Goal: Information Seeking & Learning: Learn about a topic

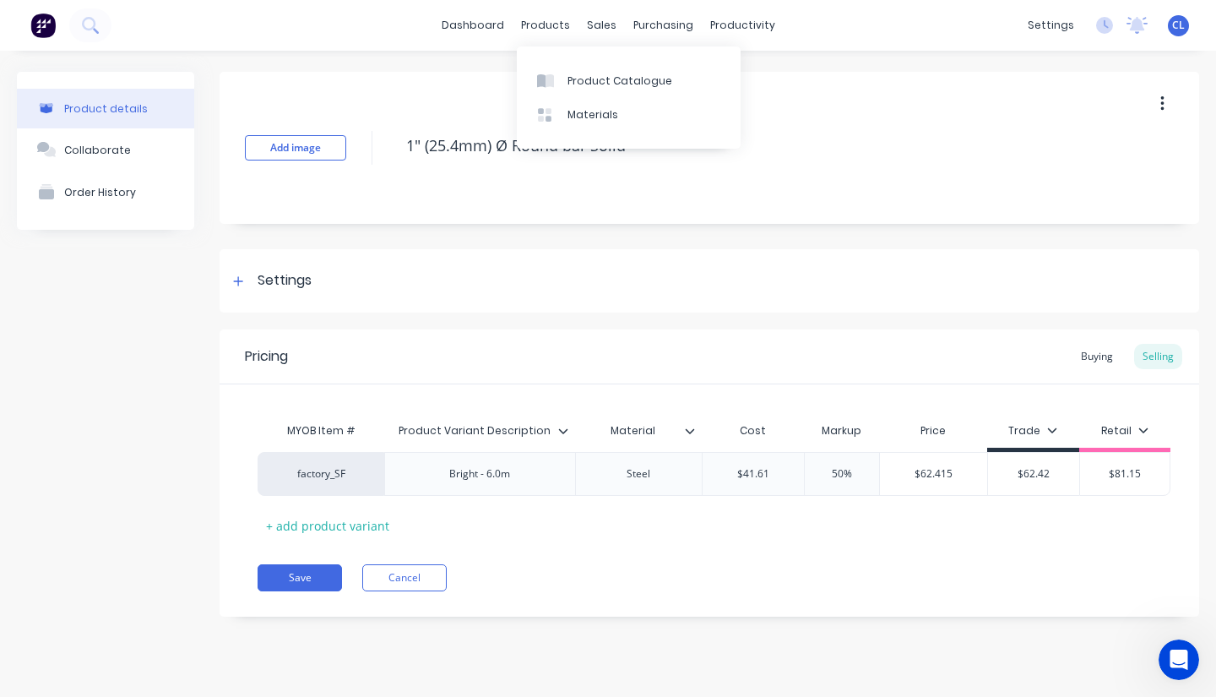
type textarea "x"
click at [532, 28] on div "products" at bounding box center [546, 25] width 66 height 25
click at [576, 88] on div "Product Catalogue" at bounding box center [620, 80] width 105 height 15
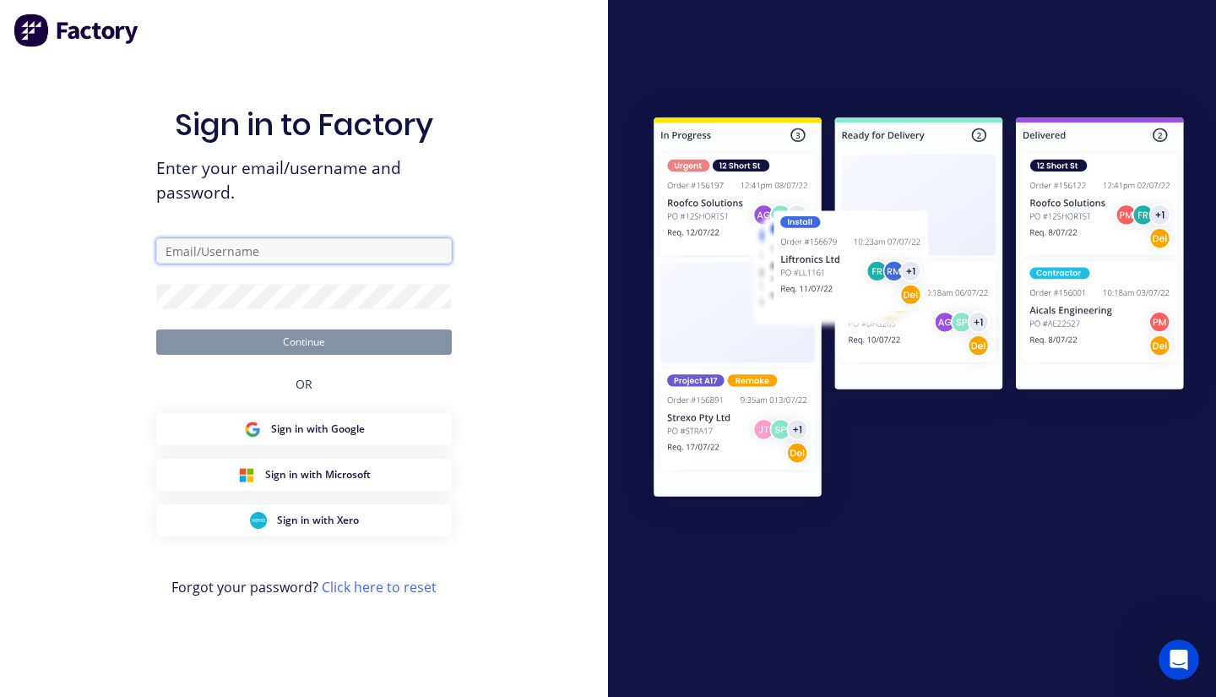
click at [282, 258] on input "text" at bounding box center [304, 250] width 296 height 25
type input "[PERSON_NAME][EMAIL_ADDRESS][DOMAIN_NAME]"
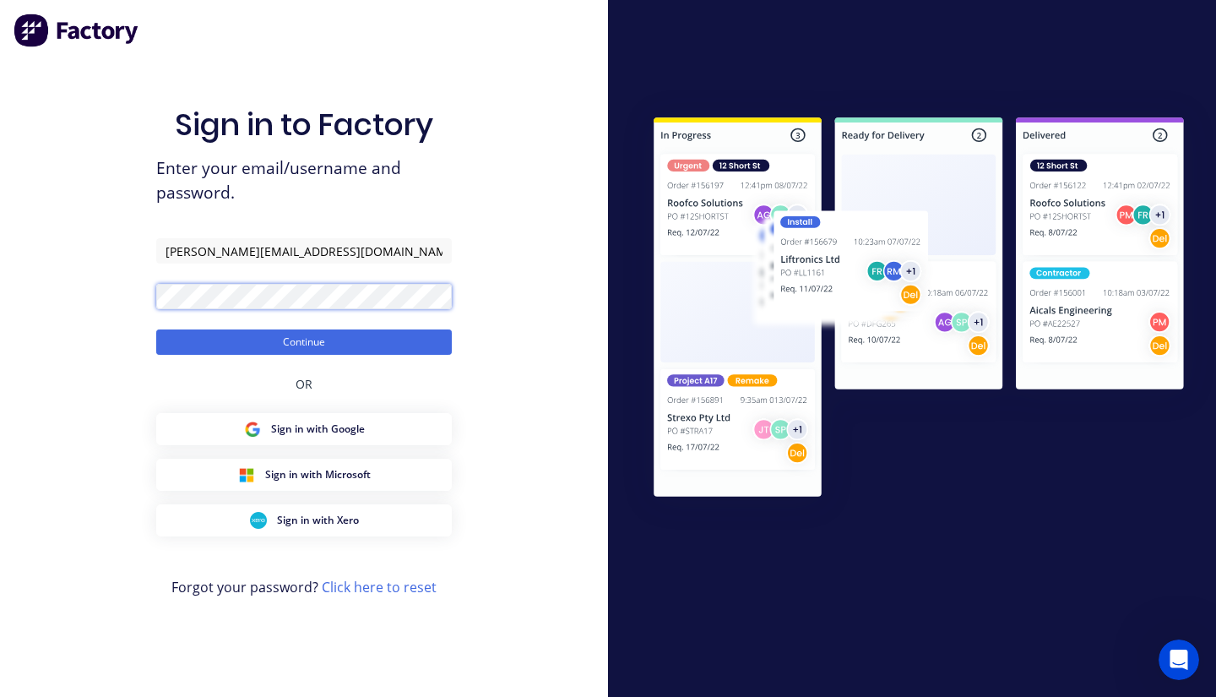
click at [156, 329] on button "Continue" at bounding box center [304, 341] width 296 height 25
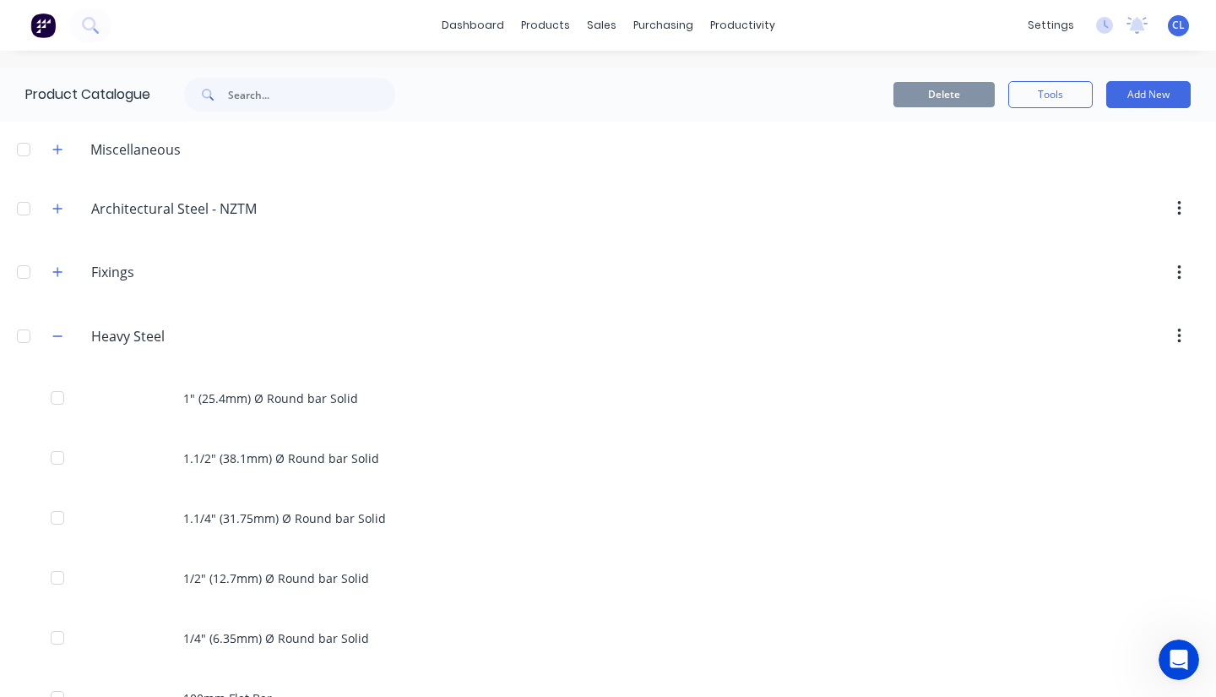
click at [62, 338] on icon "button" at bounding box center [57, 336] width 10 height 12
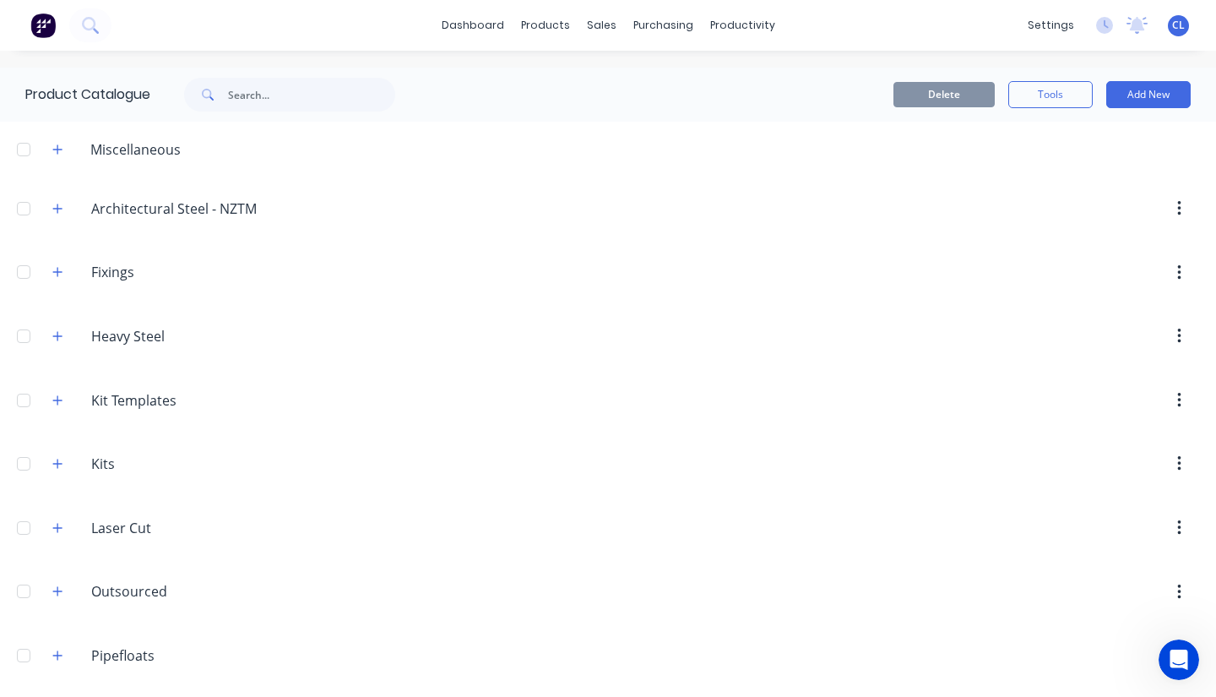
click at [61, 338] on icon "button" at bounding box center [57, 336] width 10 height 12
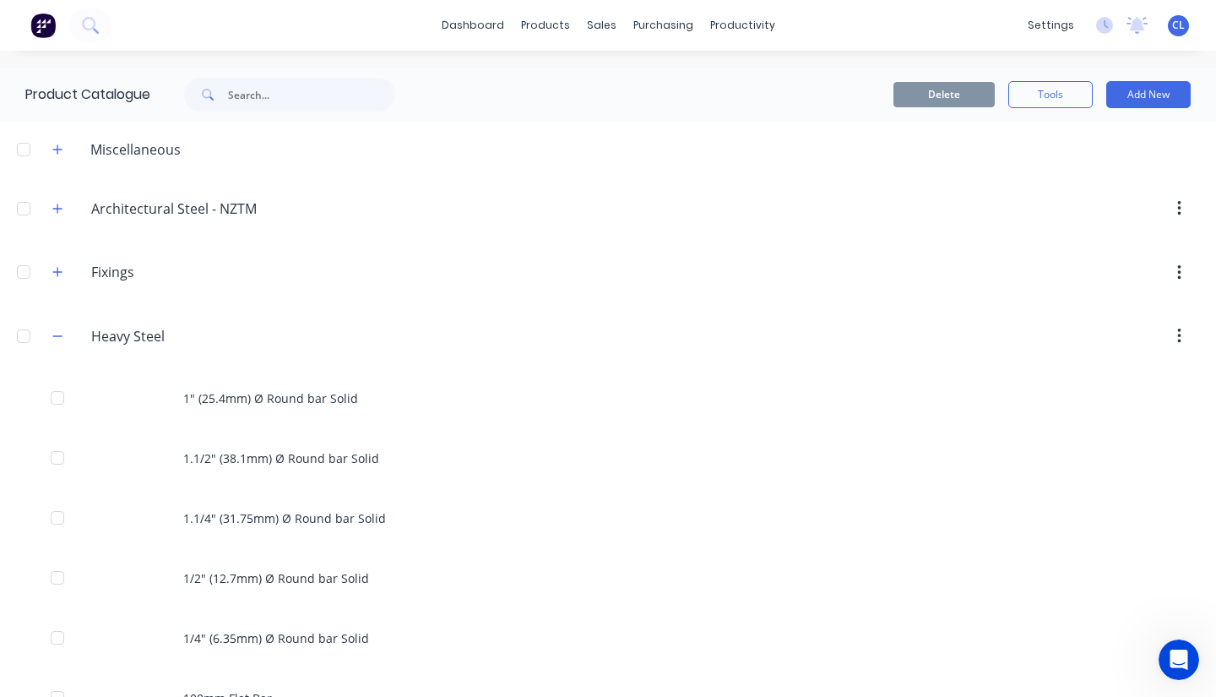
click at [59, 209] on icon "button" at bounding box center [57, 209] width 10 height 12
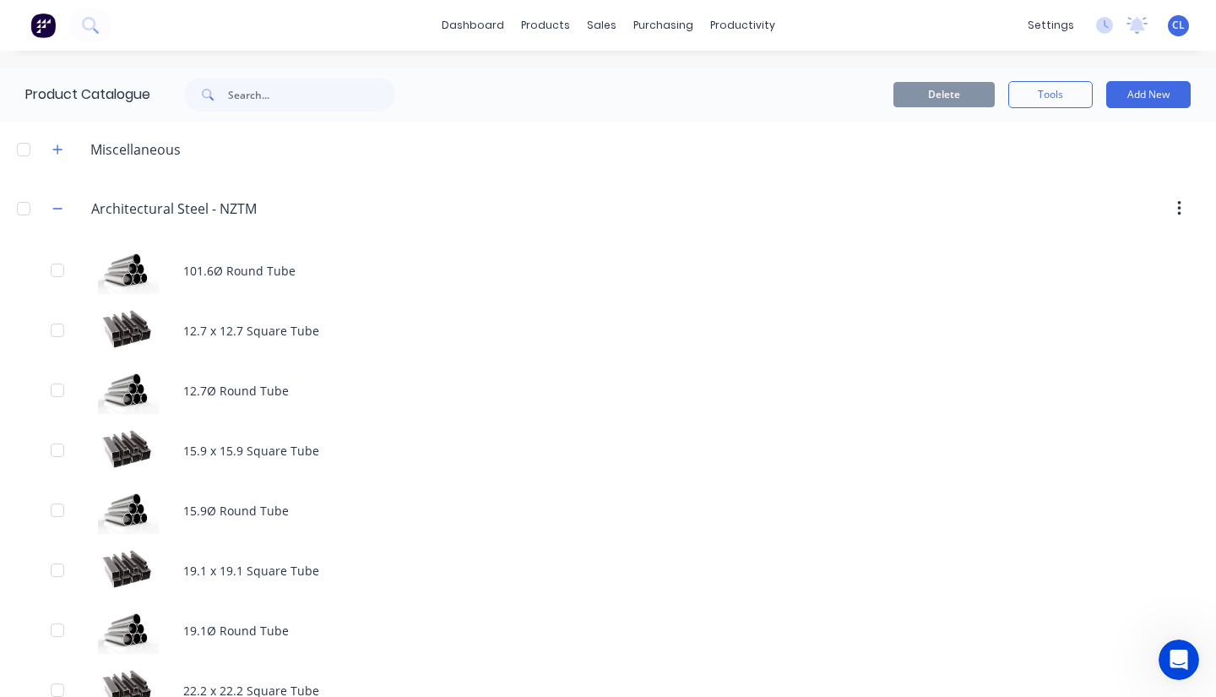
click at [57, 209] on icon "button" at bounding box center [57, 209] width 10 height 12
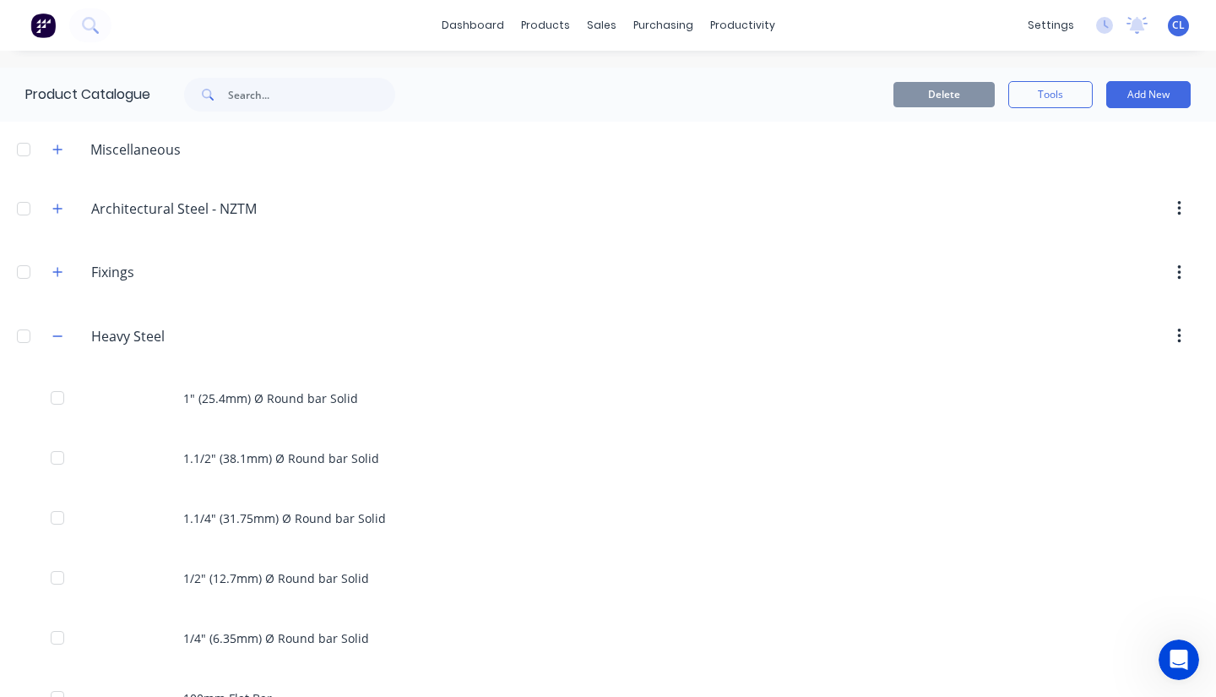
scroll to position [169, 0]
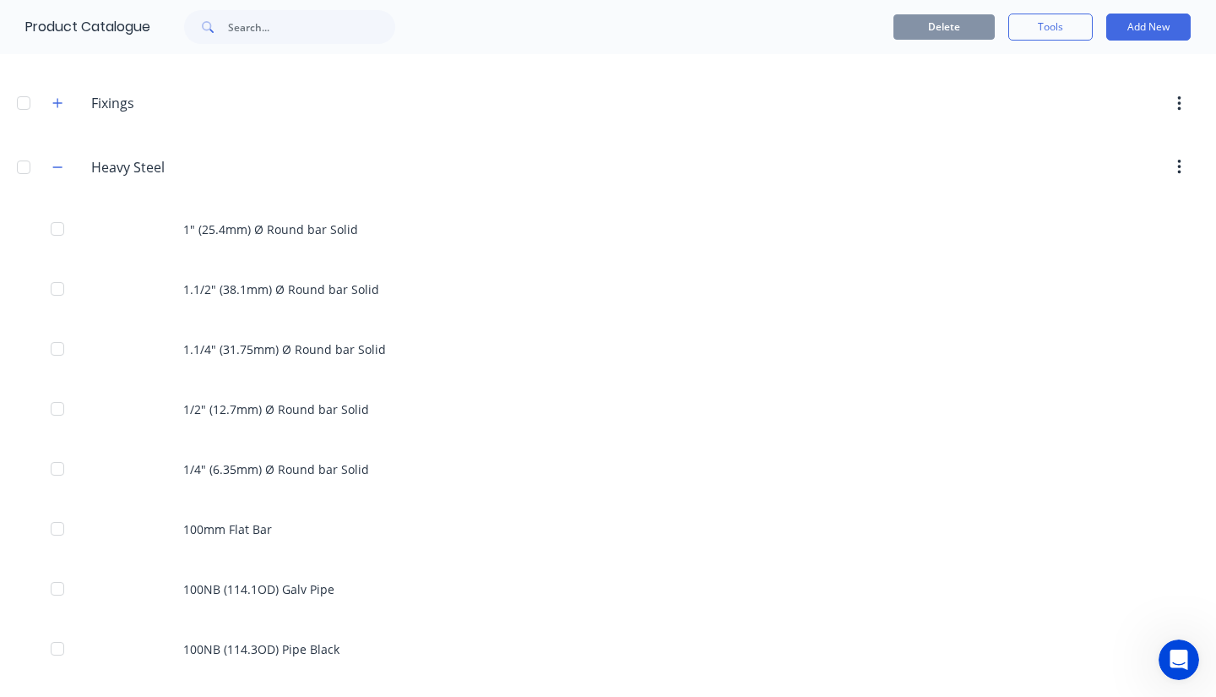
click at [61, 164] on icon "button" at bounding box center [57, 167] width 10 height 12
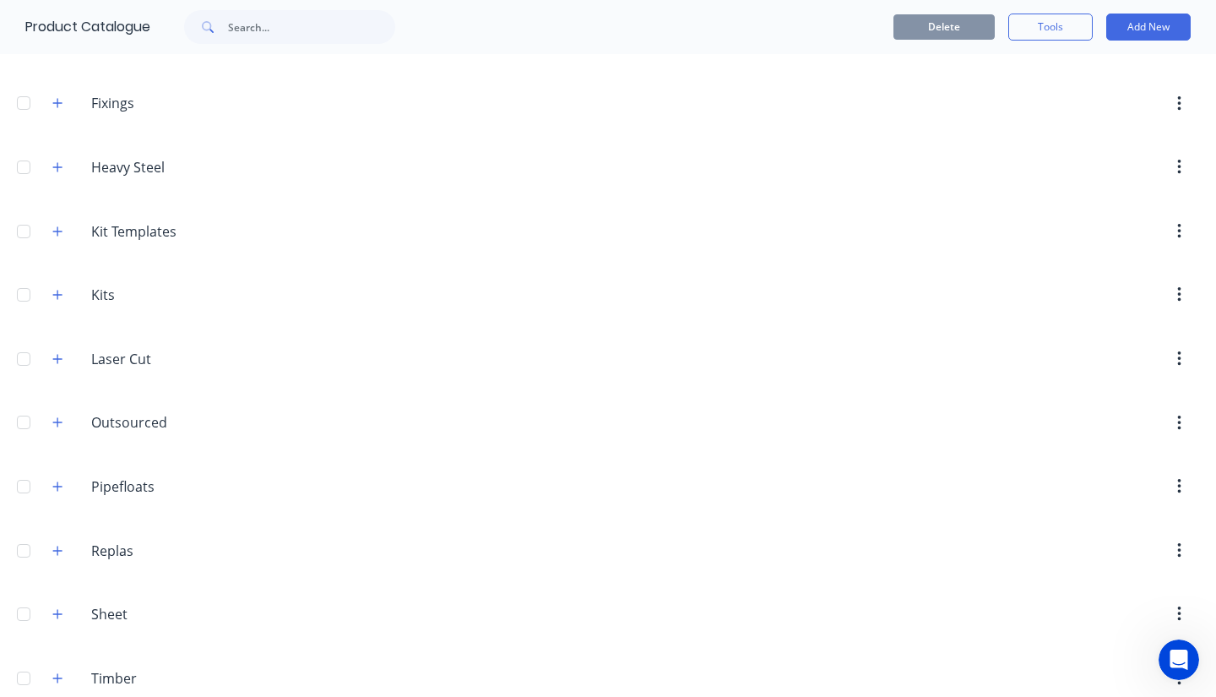
click at [59, 164] on icon "button" at bounding box center [57, 167] width 10 height 12
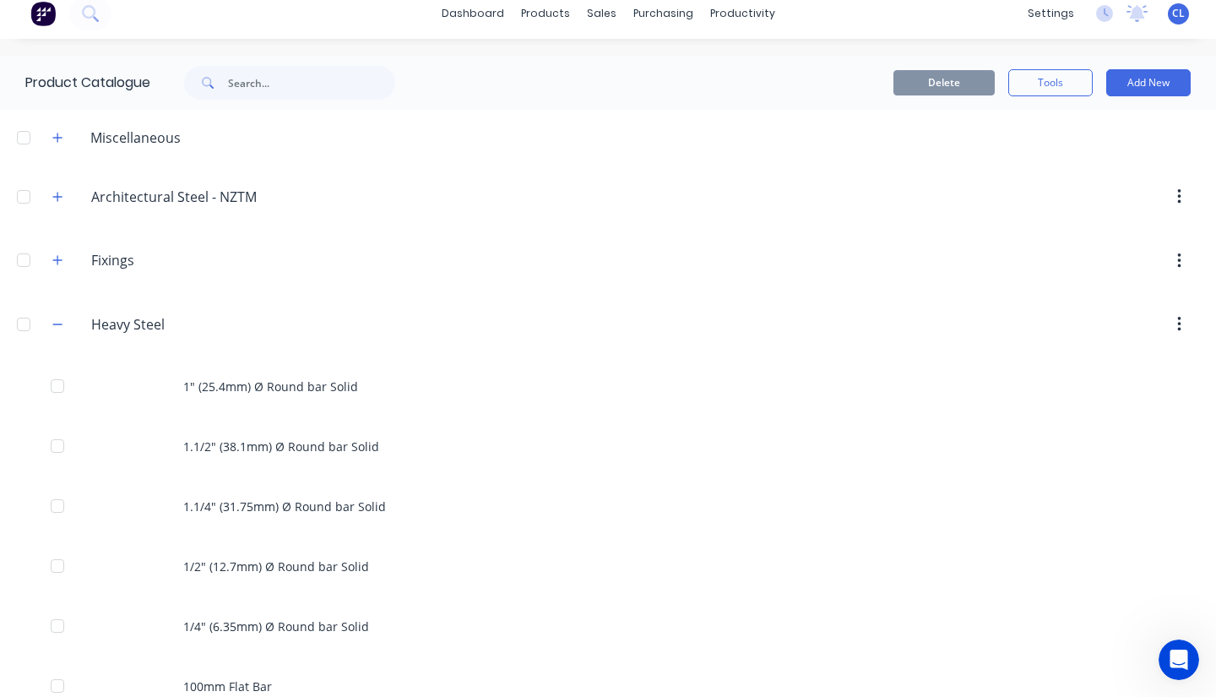
scroll to position [0, 0]
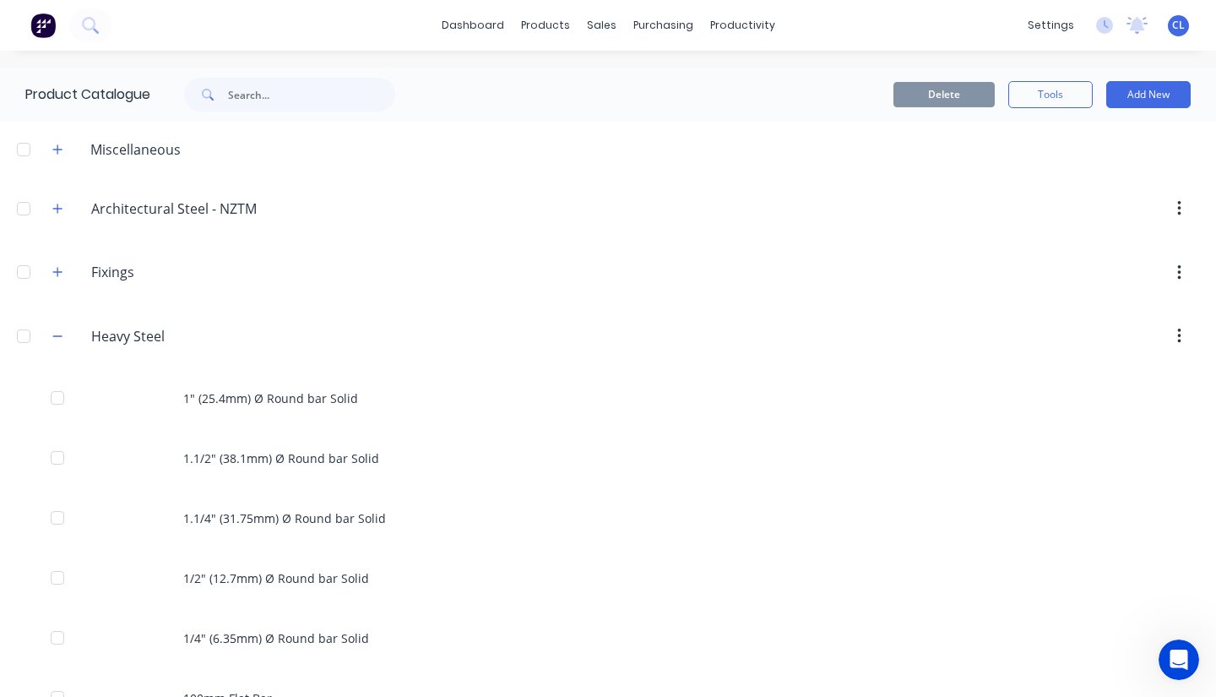
click at [63, 336] on button "button" at bounding box center [57, 335] width 21 height 21
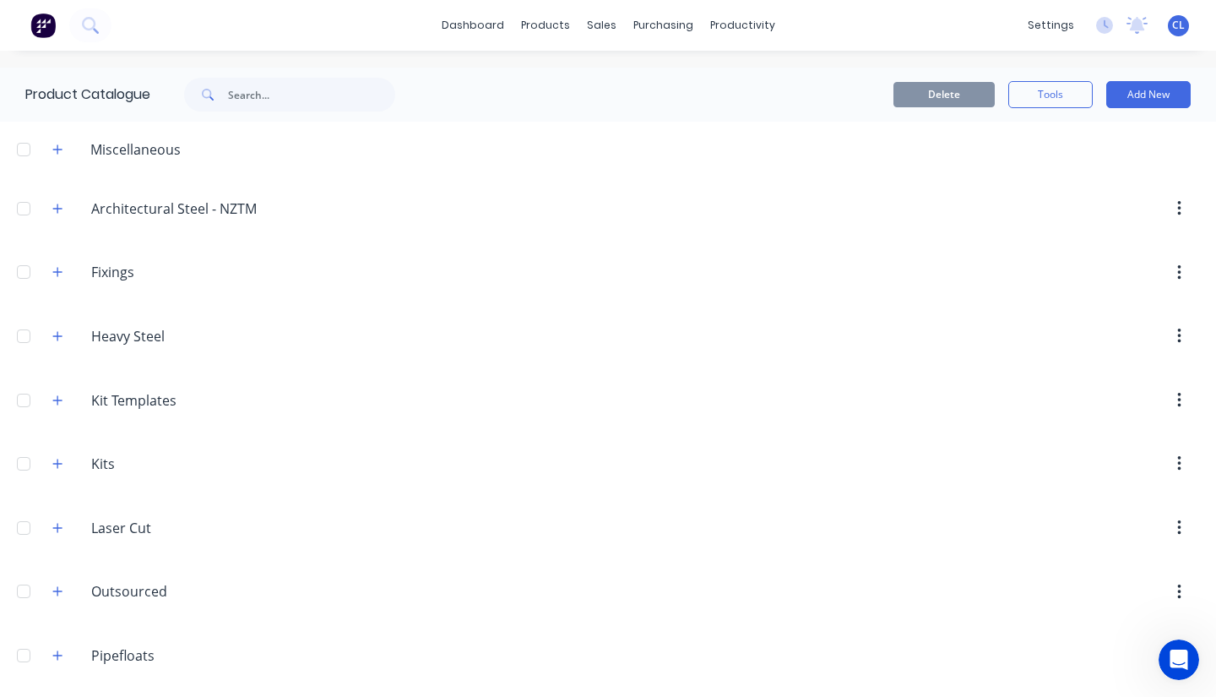
click at [59, 271] on icon "button" at bounding box center [57, 272] width 10 height 12
click at [61, 271] on icon "button" at bounding box center [57, 272] width 10 height 12
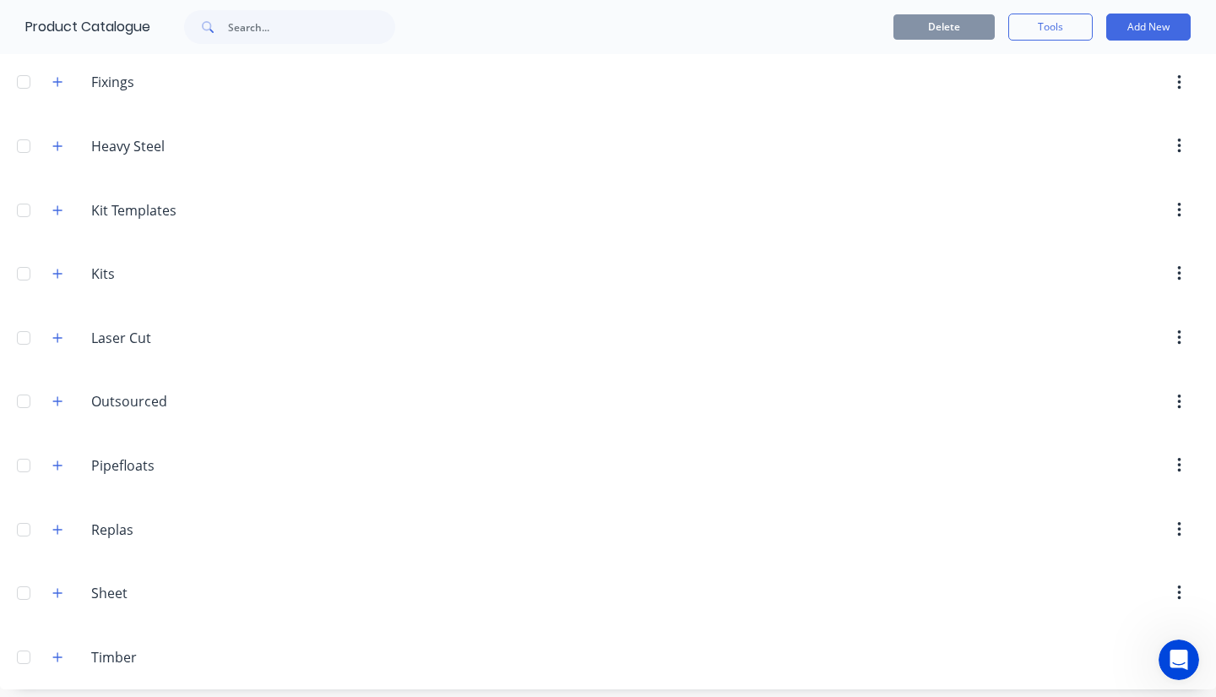
scroll to position [198, 0]
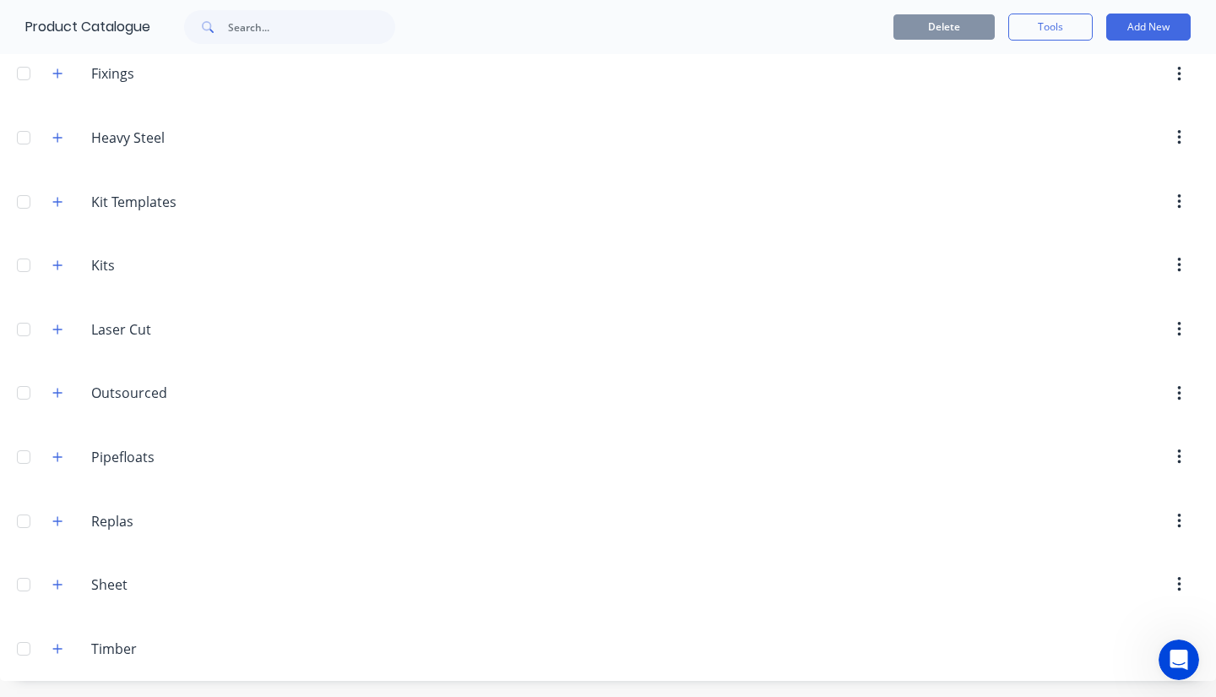
click at [54, 519] on icon "button" at bounding box center [57, 521] width 10 height 12
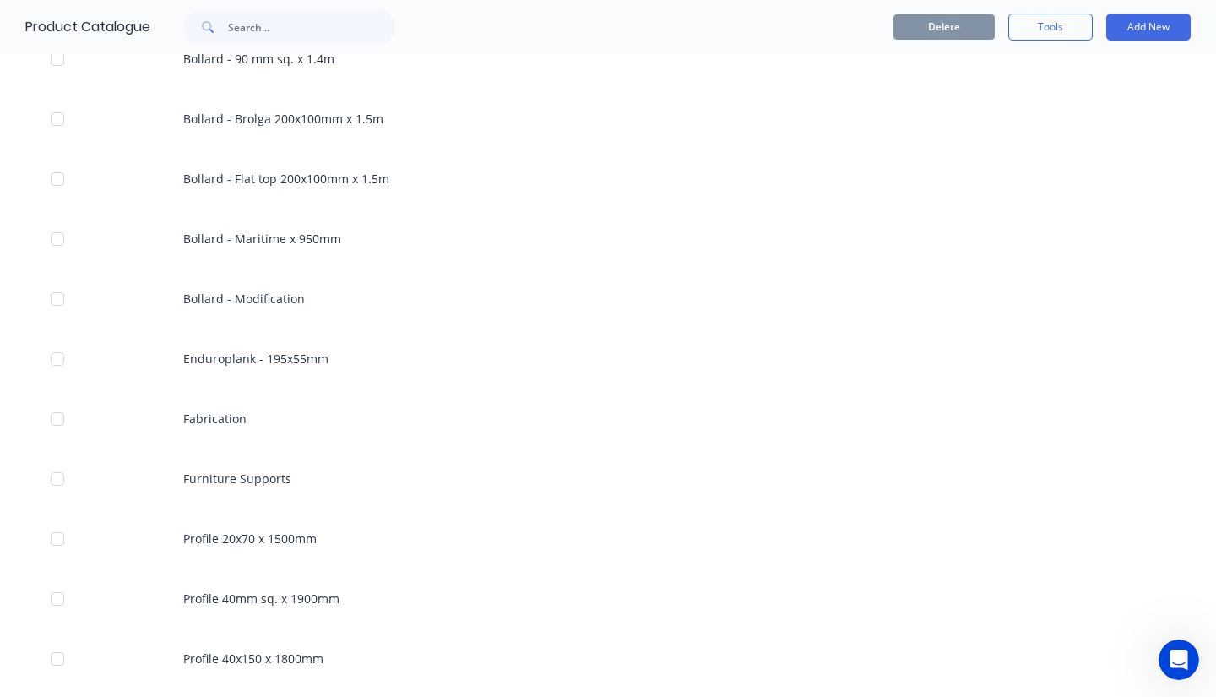
scroll to position [515, 0]
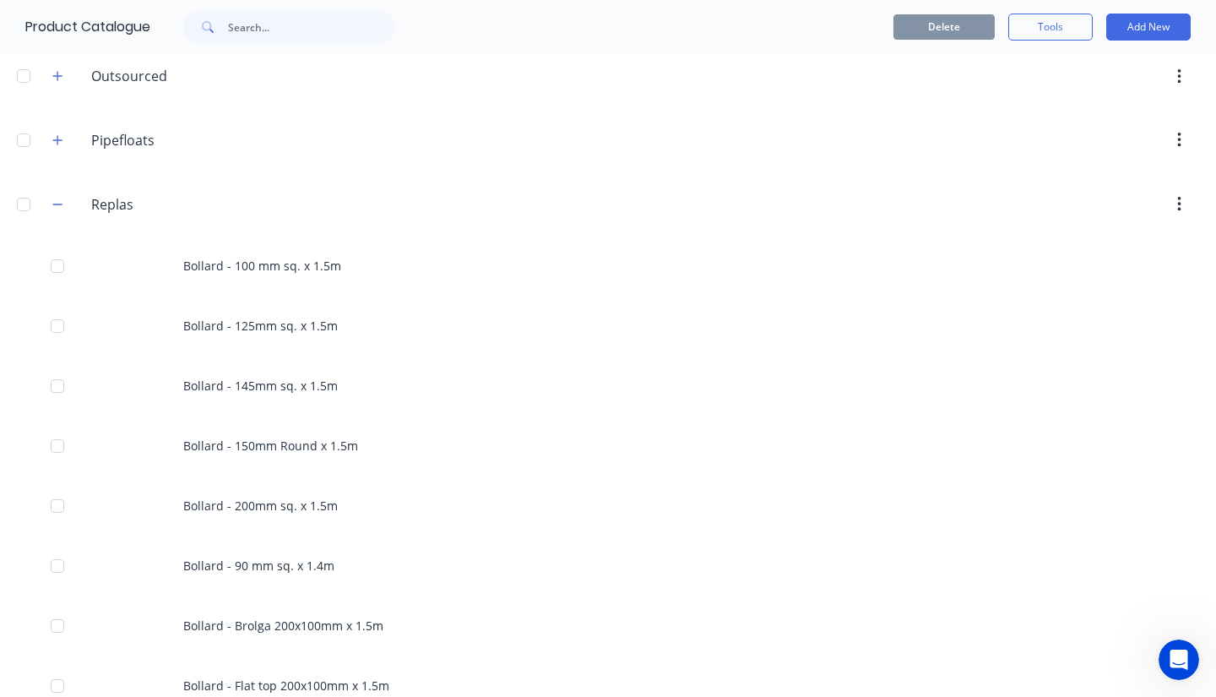
click at [62, 203] on icon "button" at bounding box center [57, 204] width 10 height 12
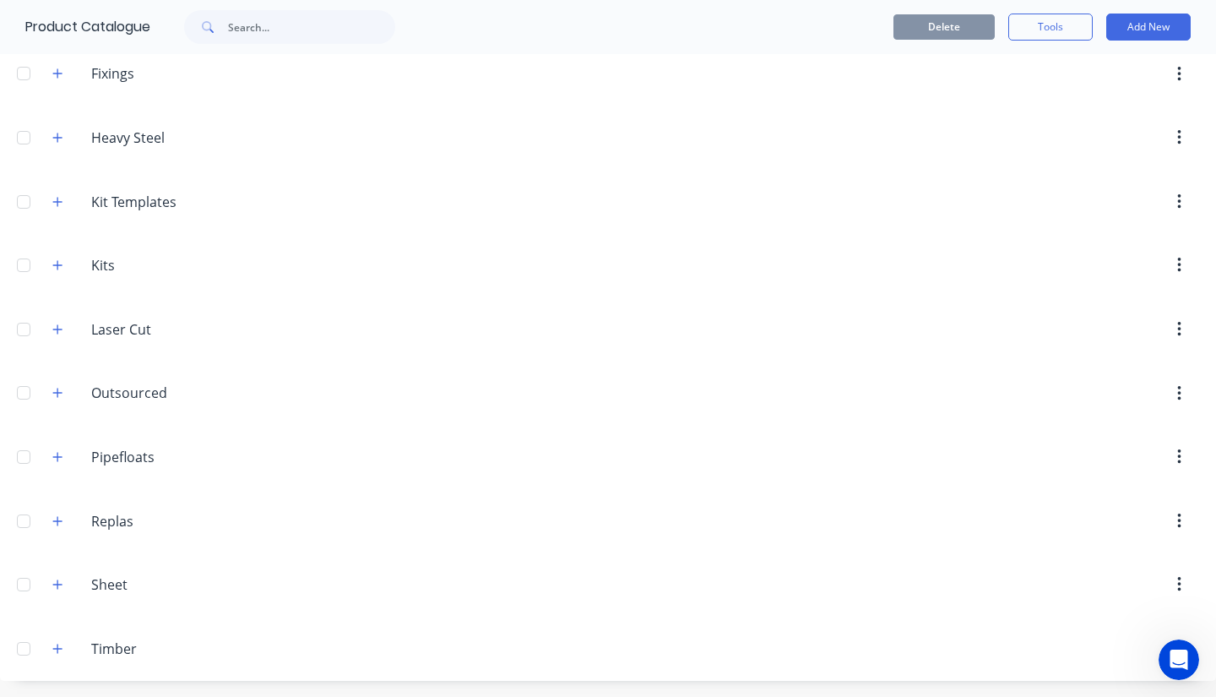
click at [59, 651] on icon "button" at bounding box center [57, 649] width 10 height 12
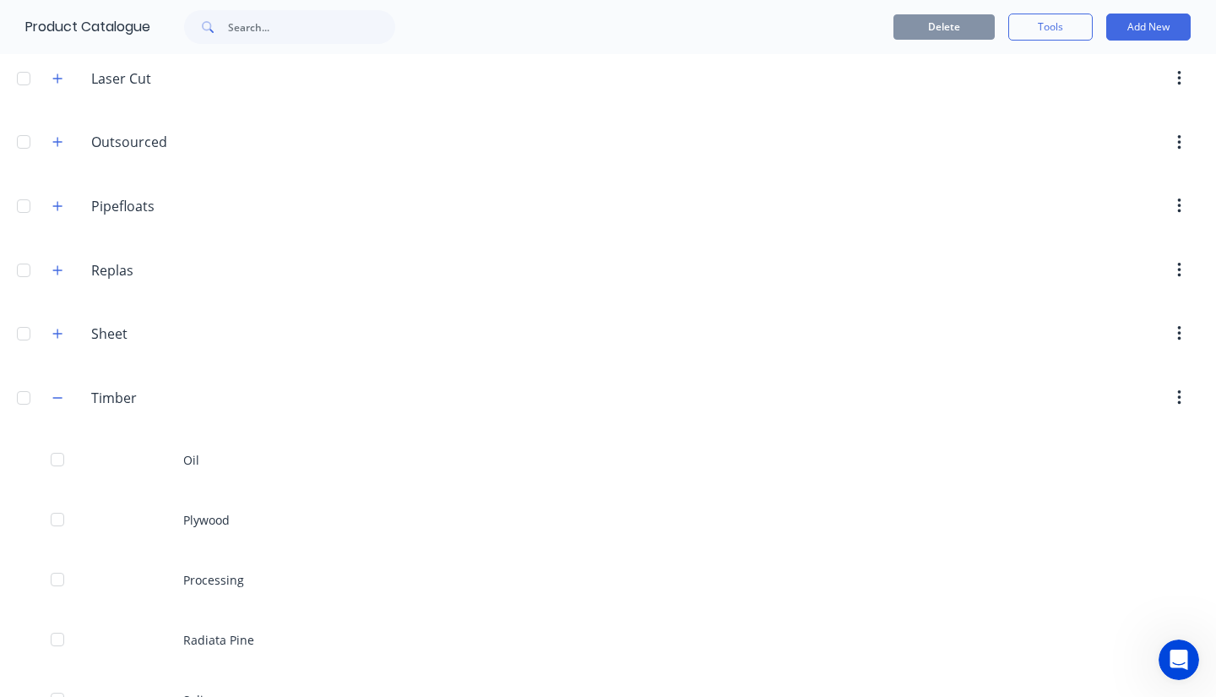
scroll to position [618, 0]
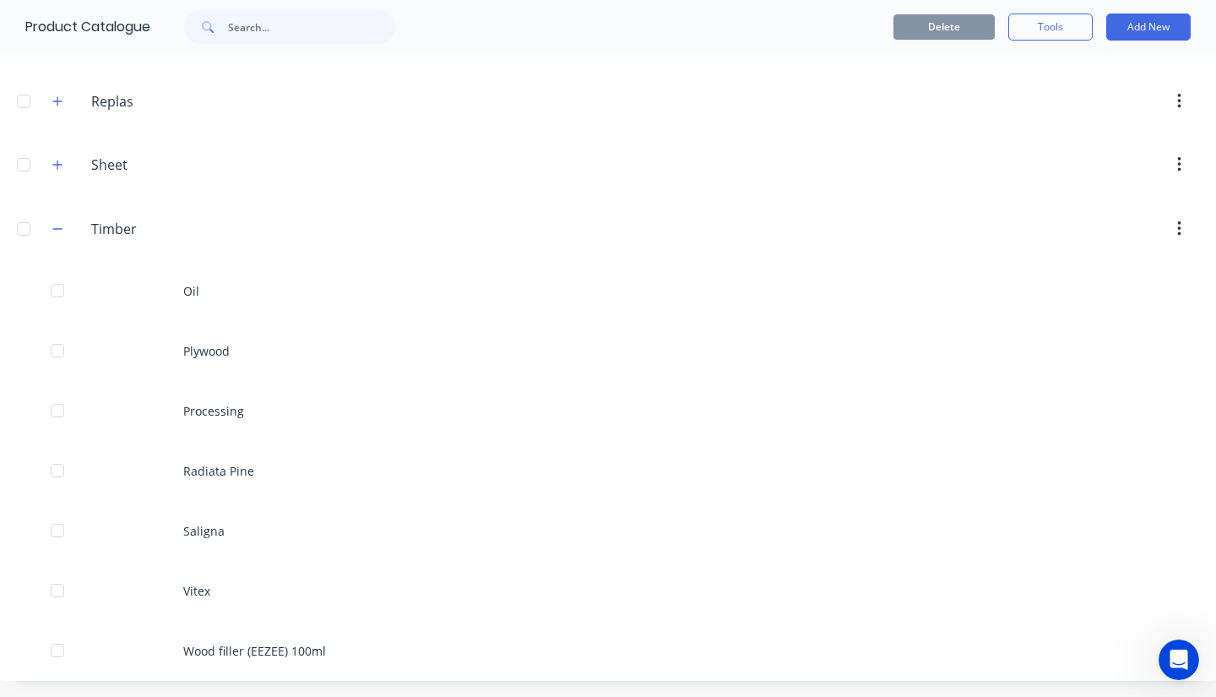
click at [206, 295] on div "Oil" at bounding box center [608, 291] width 1216 height 60
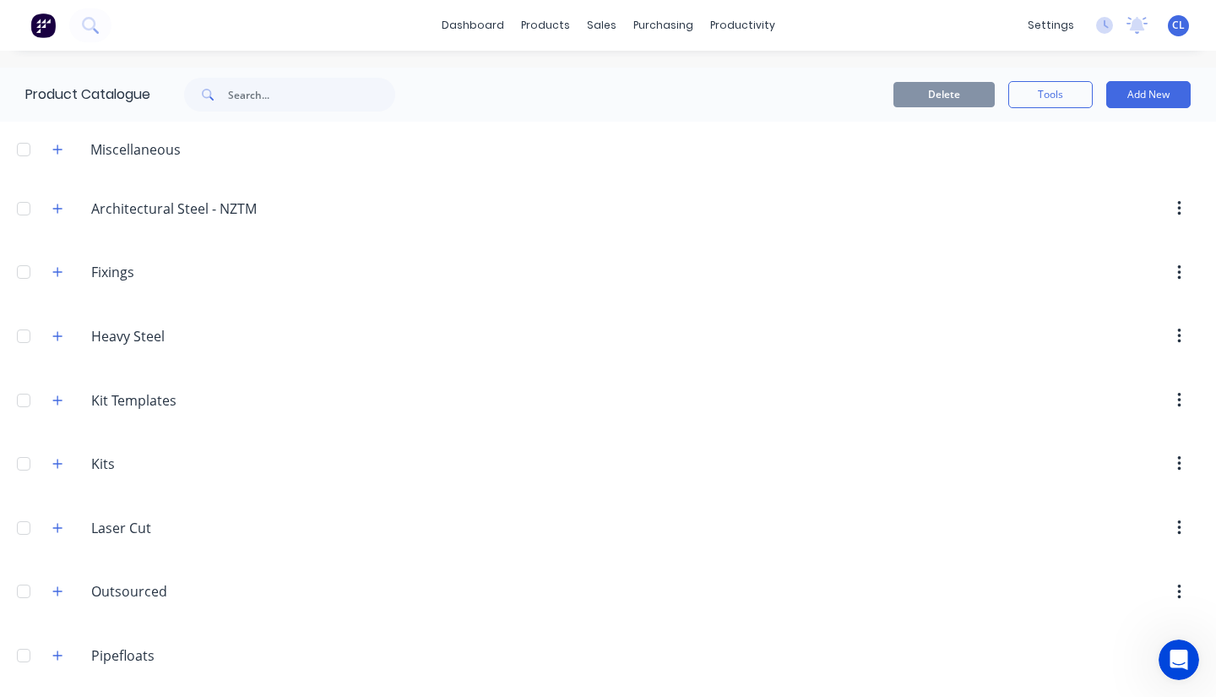
scroll to position [591, 0]
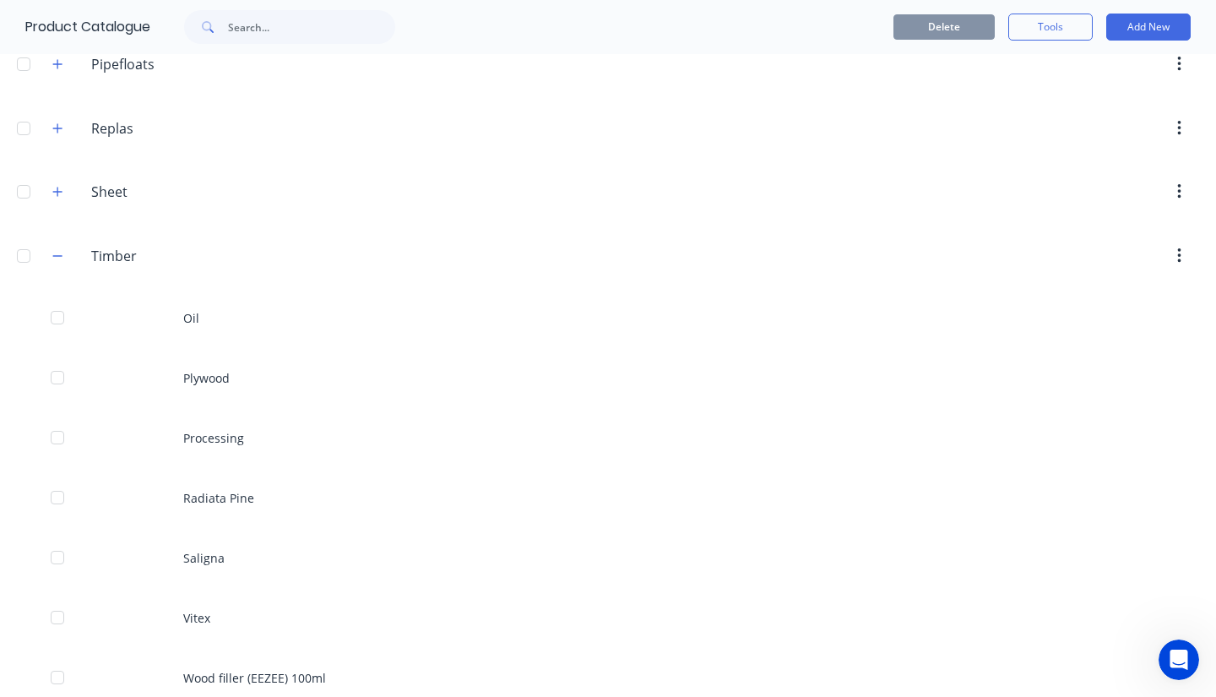
click at [211, 385] on div "Plywood" at bounding box center [608, 378] width 1216 height 60
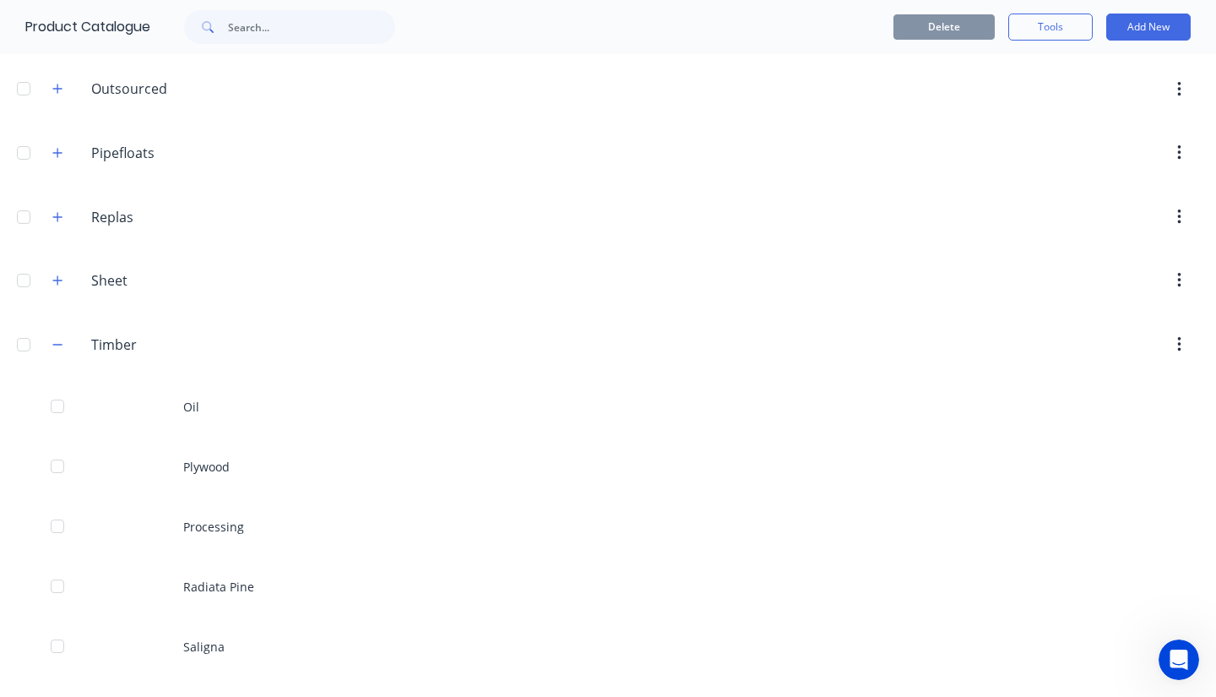
scroll to position [507, 0]
click at [219, 521] on div "Processing" at bounding box center [608, 522] width 1216 height 60
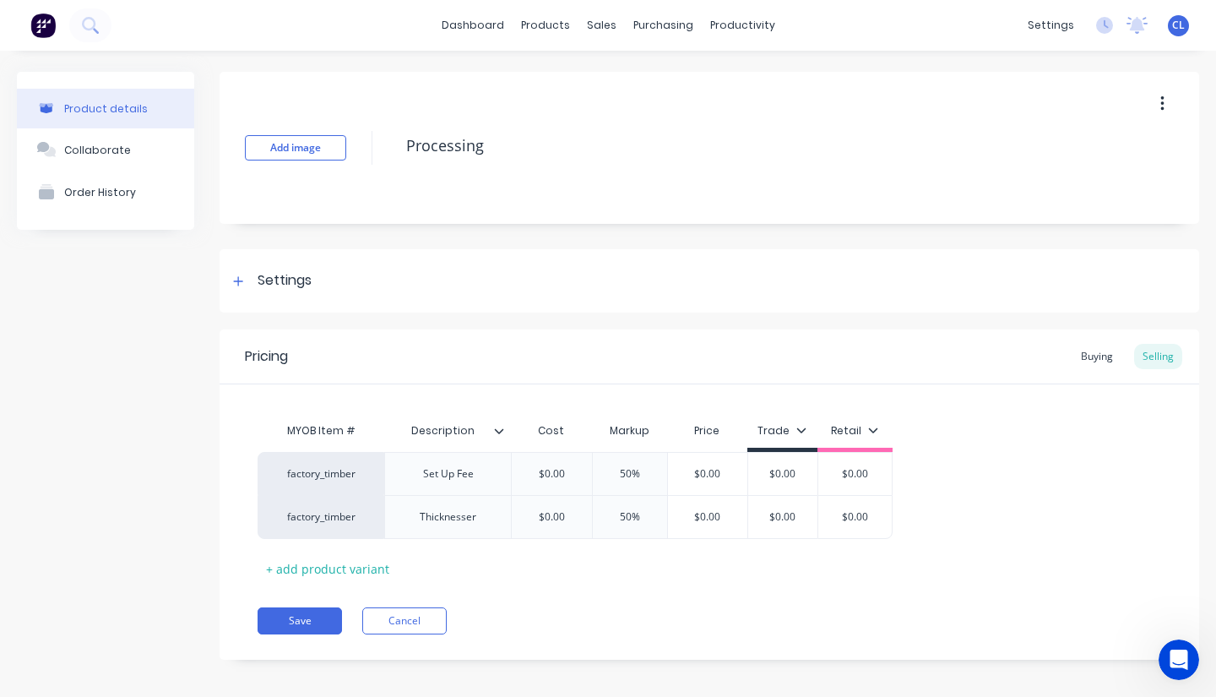
scroll to position [9, 0]
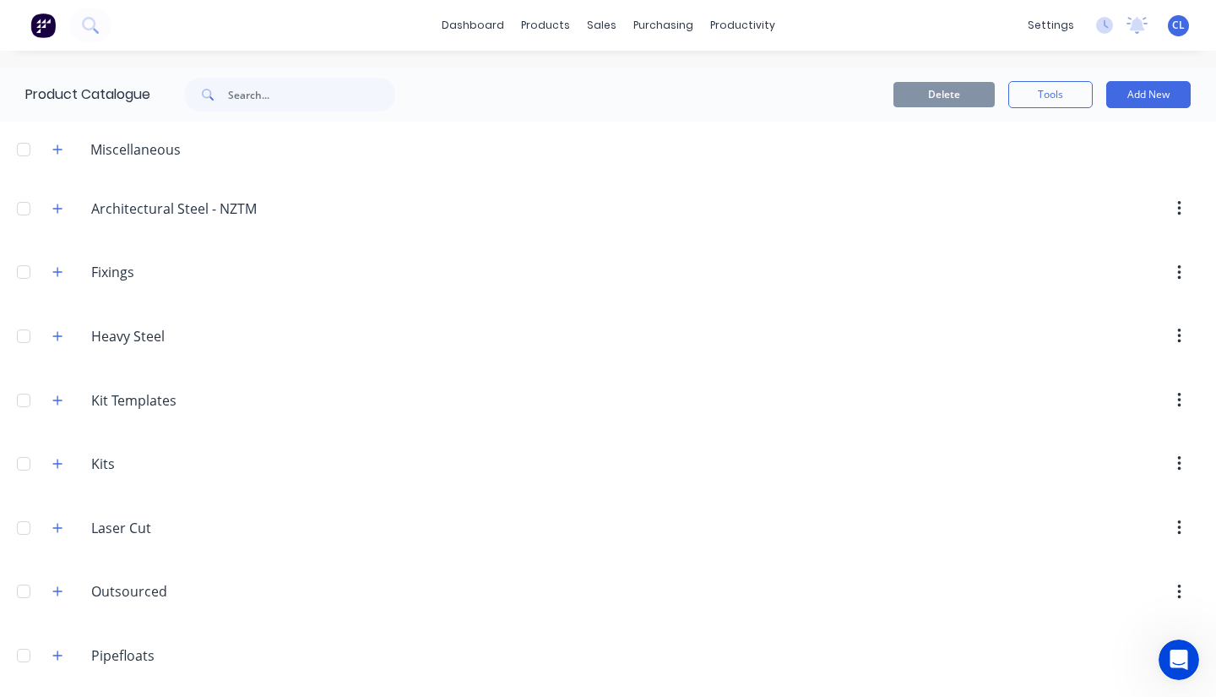
scroll to position [507, 0]
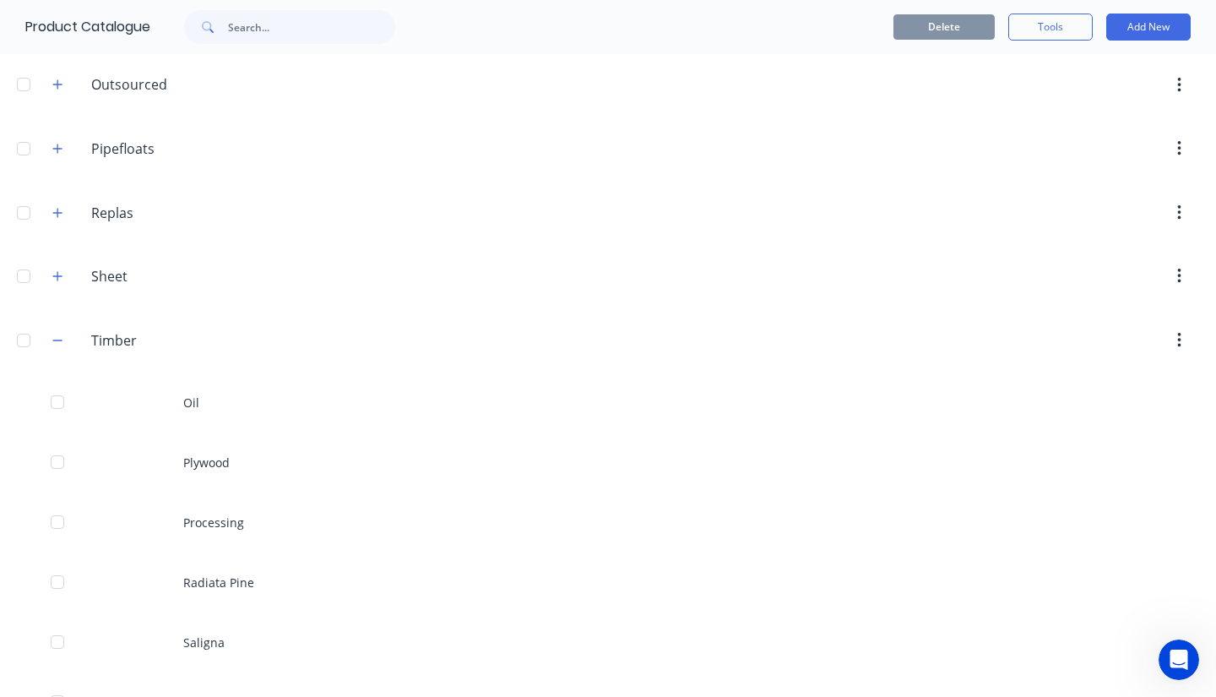
click at [233, 584] on div "Radiata Pine" at bounding box center [608, 582] width 1216 height 60
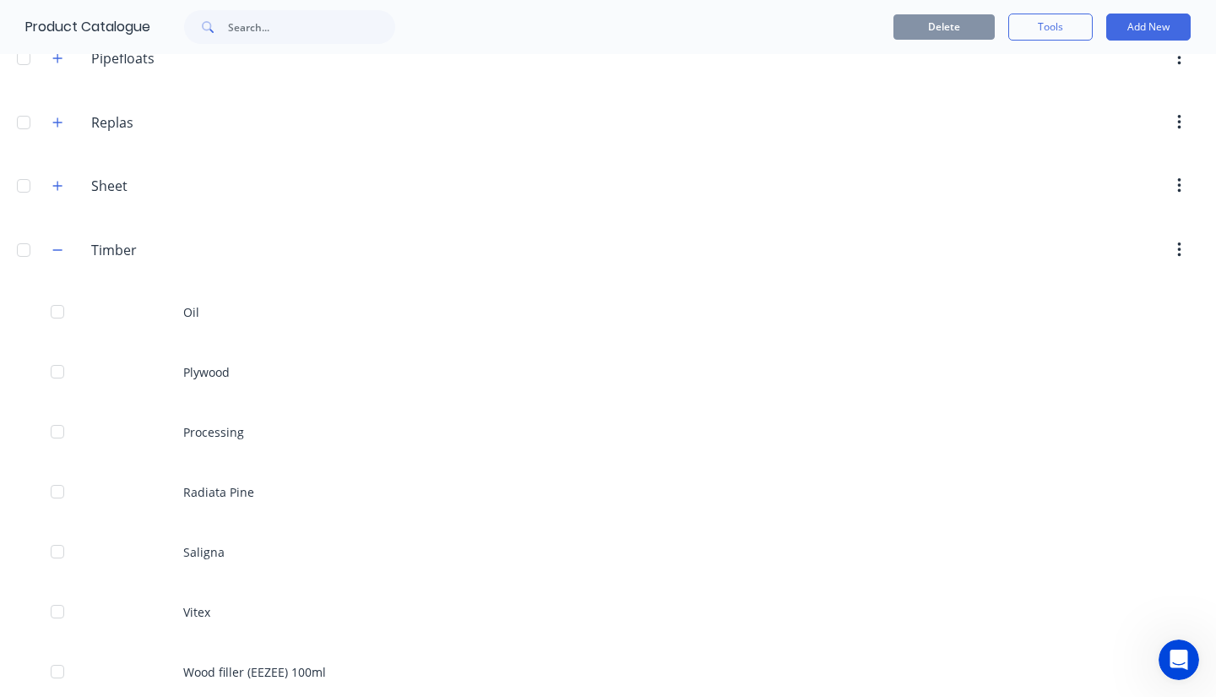
scroll to position [618, 0]
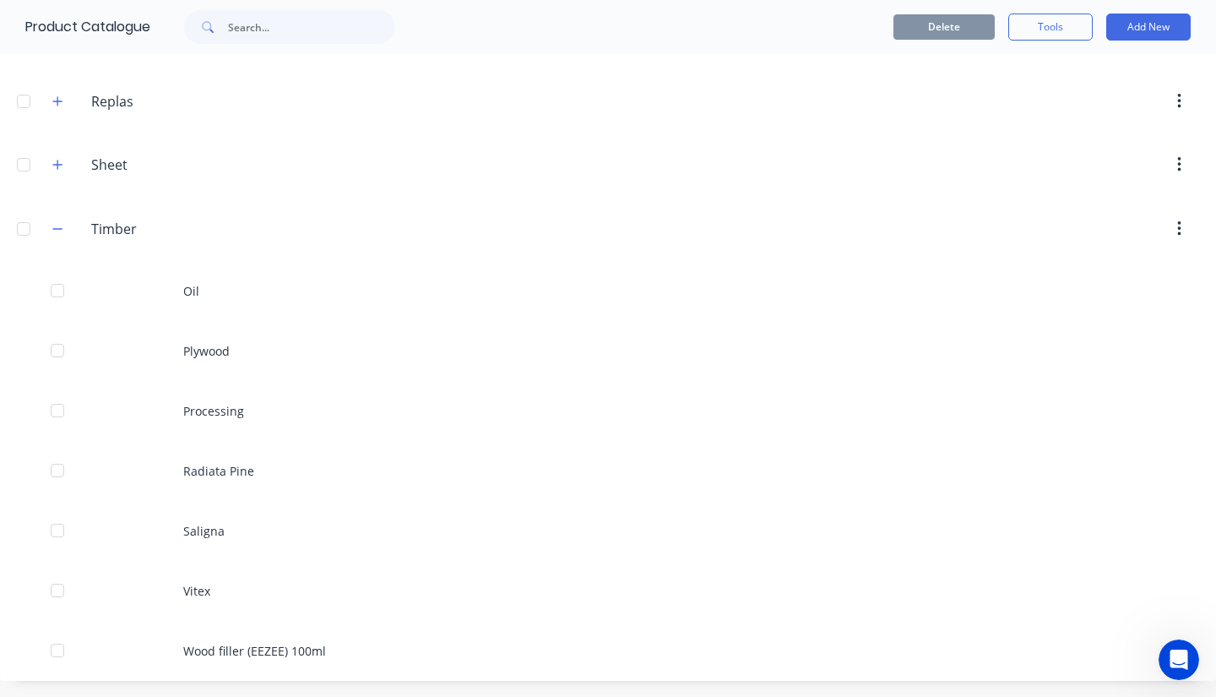
click at [211, 529] on div "Saligna" at bounding box center [608, 531] width 1216 height 60
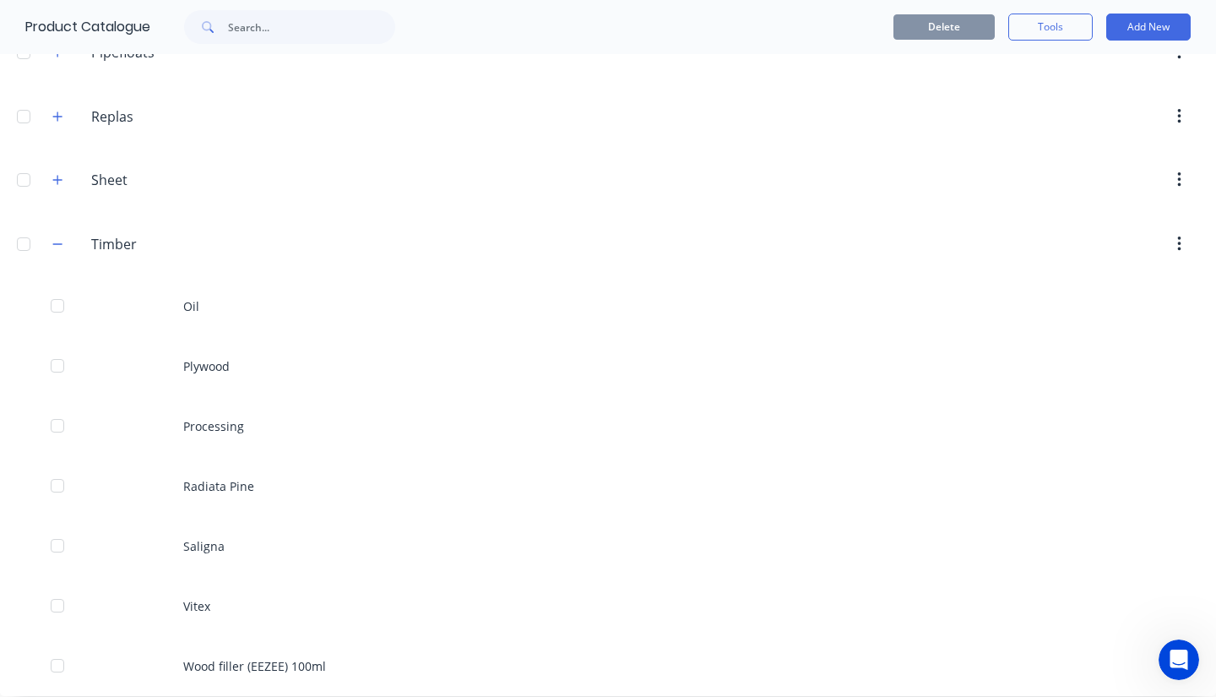
scroll to position [618, 0]
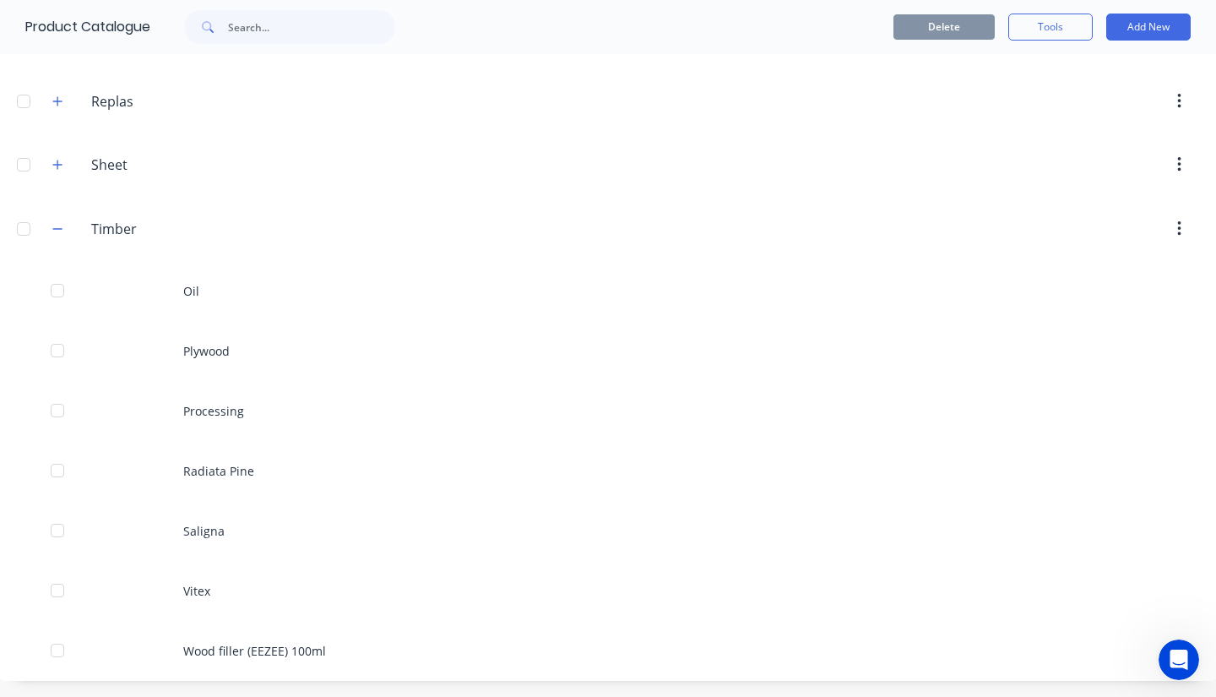
click at [208, 593] on div "Vitex" at bounding box center [608, 591] width 1216 height 60
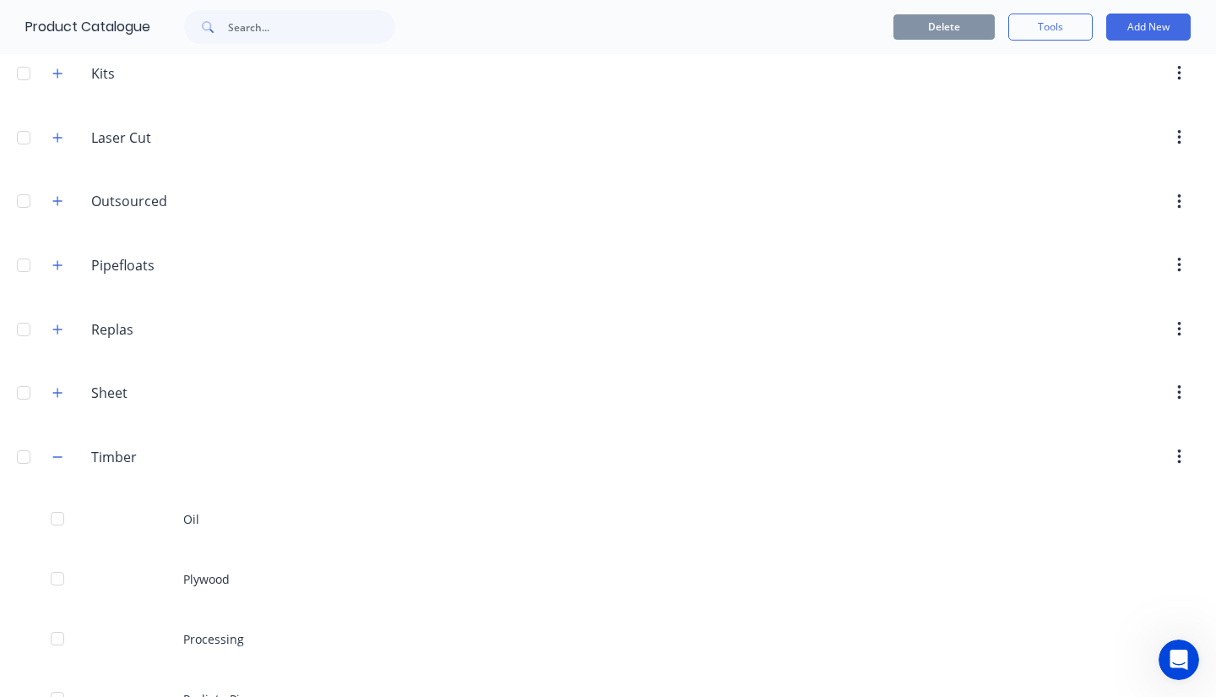
scroll to position [618, 0]
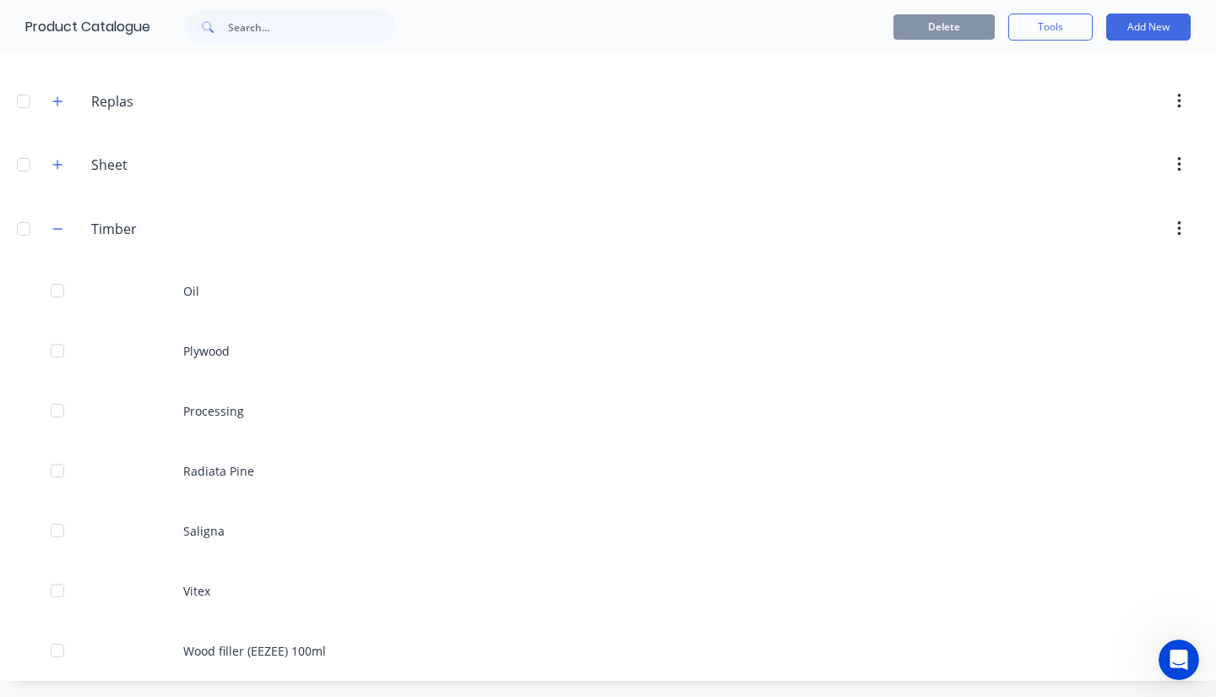
click at [282, 421] on div "Processing" at bounding box center [608, 411] width 1216 height 60
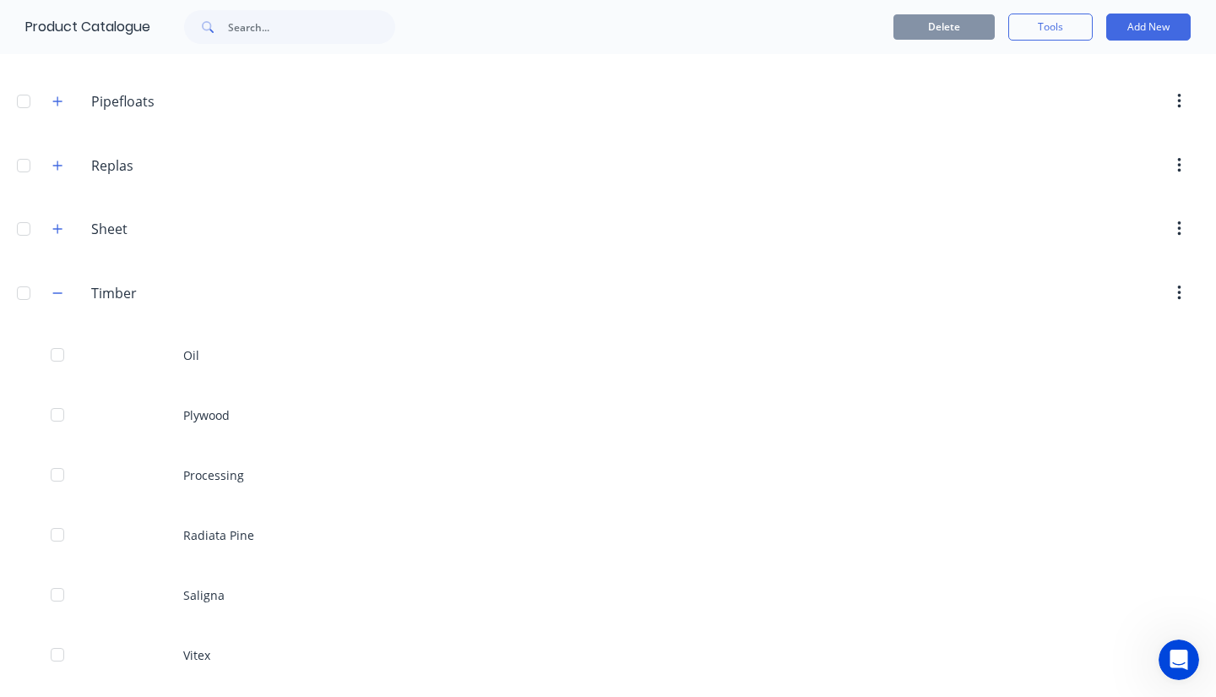
scroll to position [618, 0]
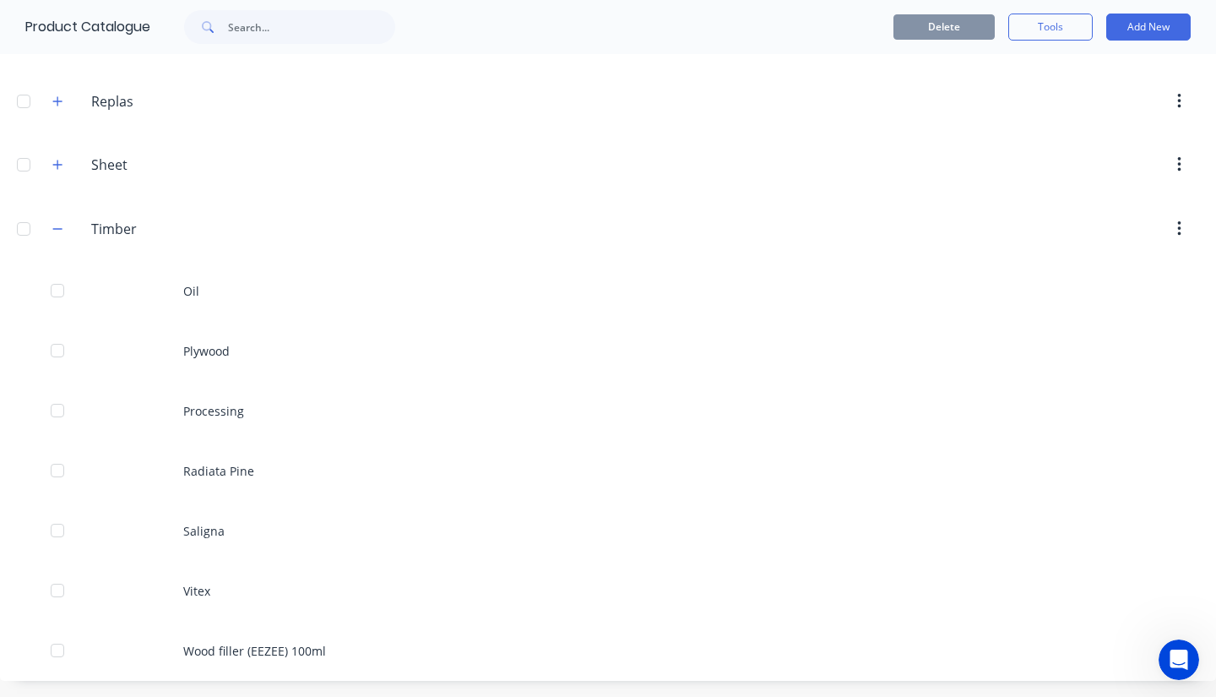
click at [213, 655] on div "Wood filler (EEZEE) 100ml" at bounding box center [608, 651] width 1216 height 60
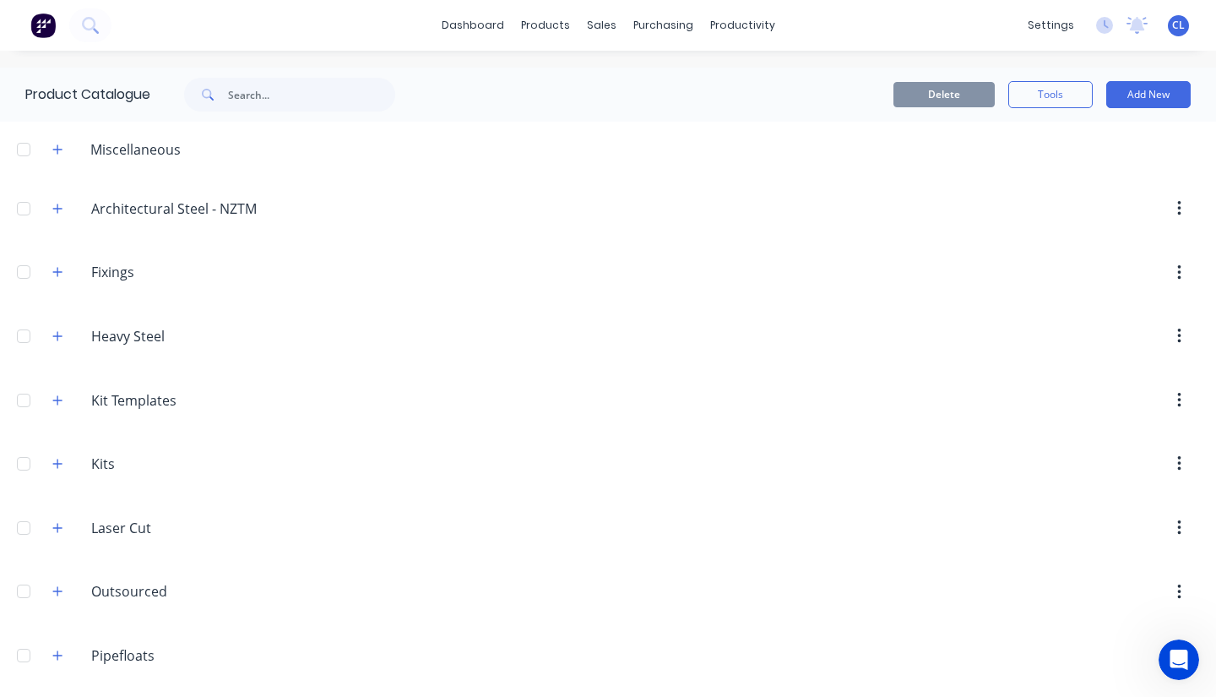
scroll to position [507, 0]
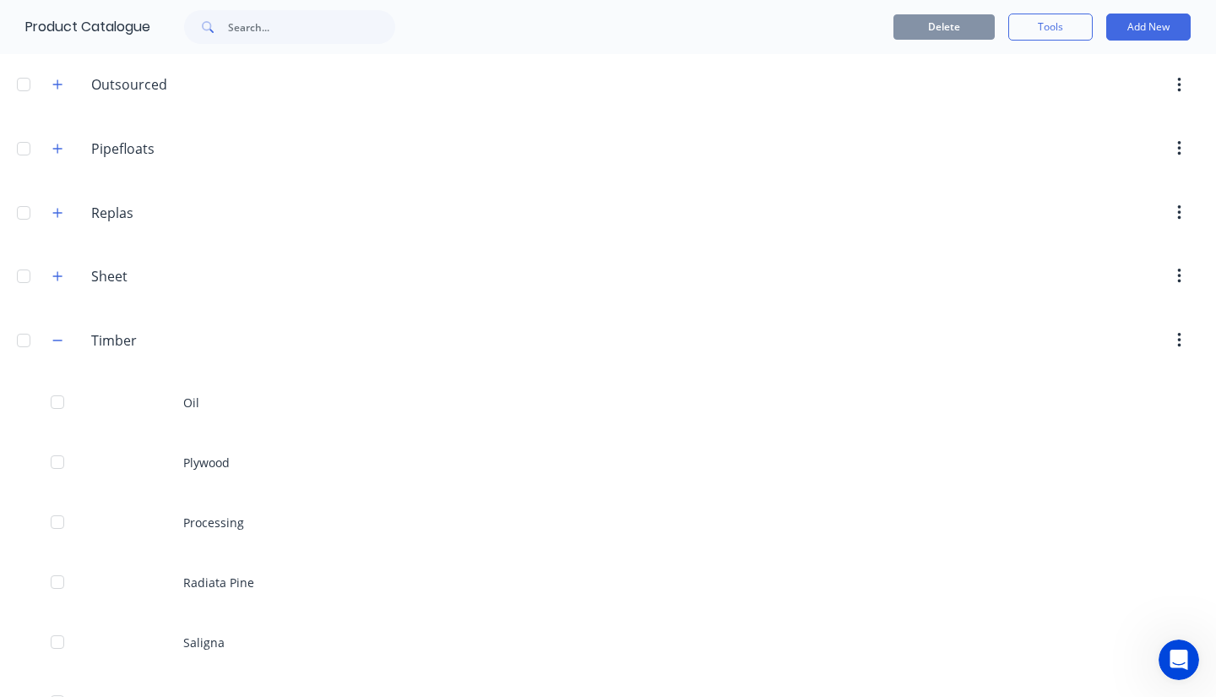
click at [188, 418] on div "Oil" at bounding box center [608, 402] width 1216 height 60
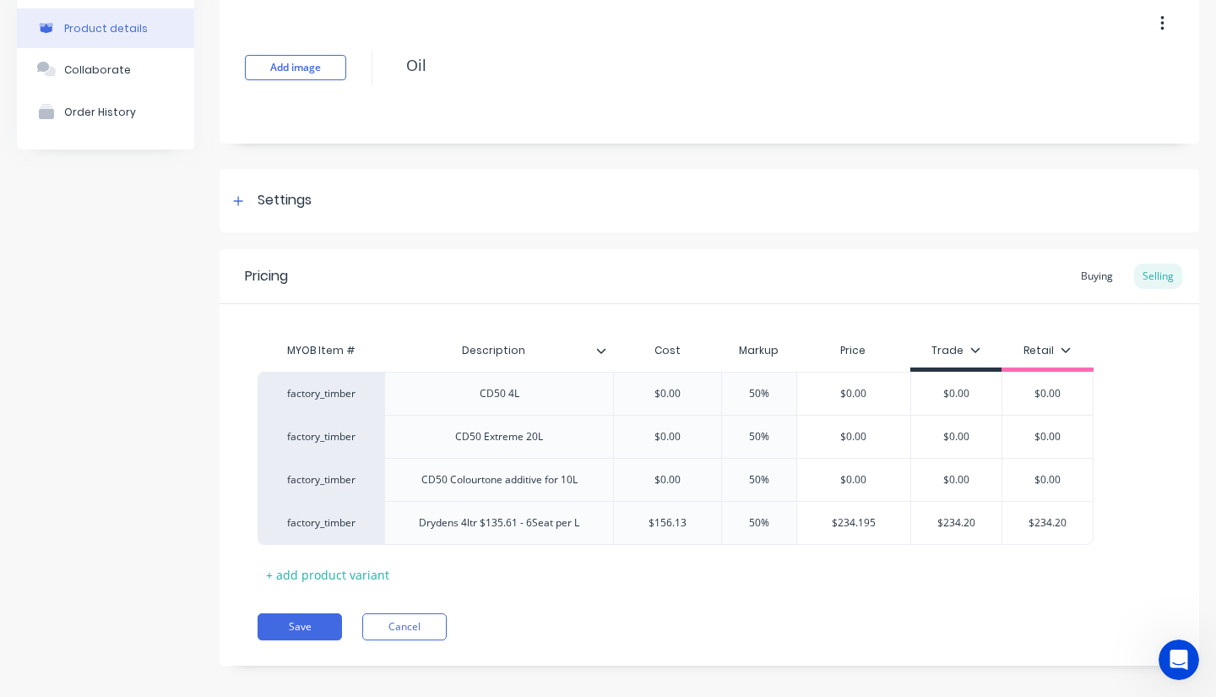
scroll to position [95, 0]
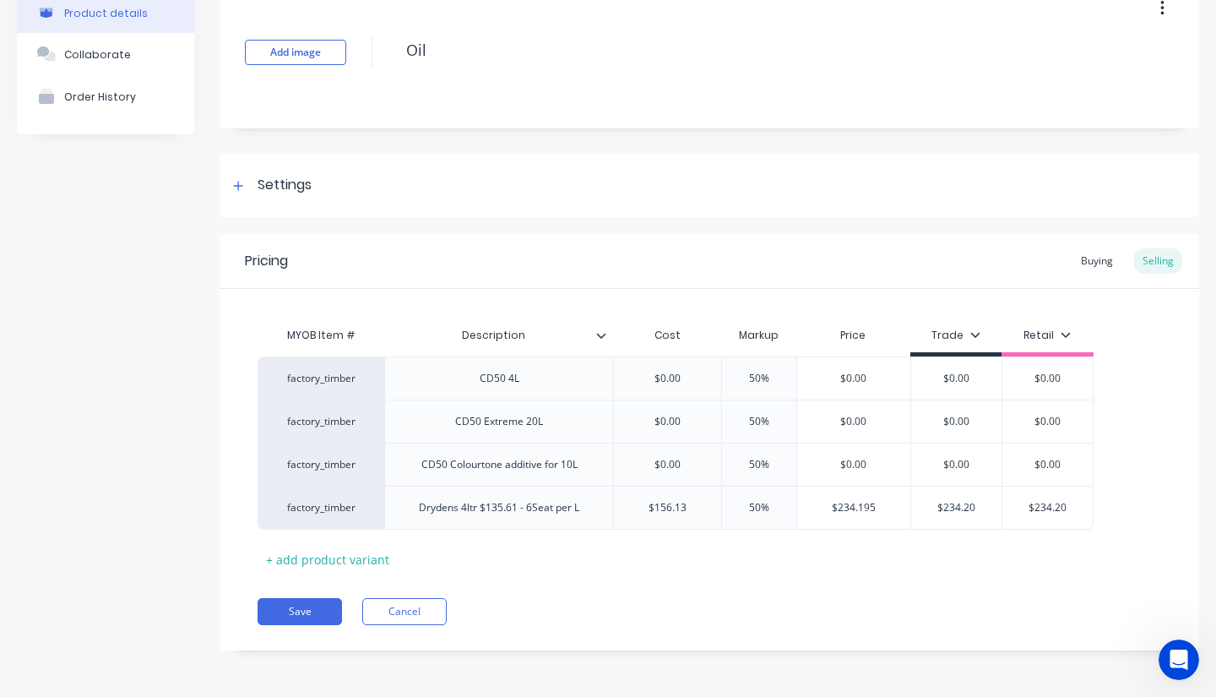
click at [1075, 263] on div "Buying" at bounding box center [1097, 260] width 49 height 25
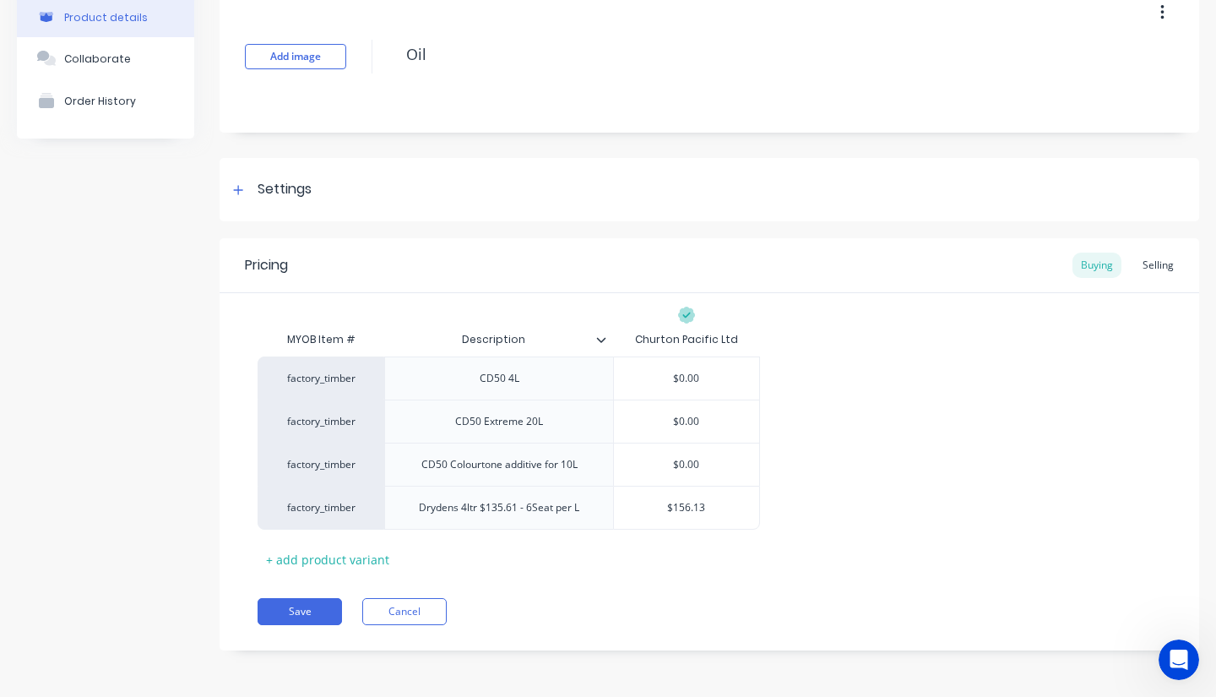
click at [245, 195] on div at bounding box center [238, 189] width 21 height 21
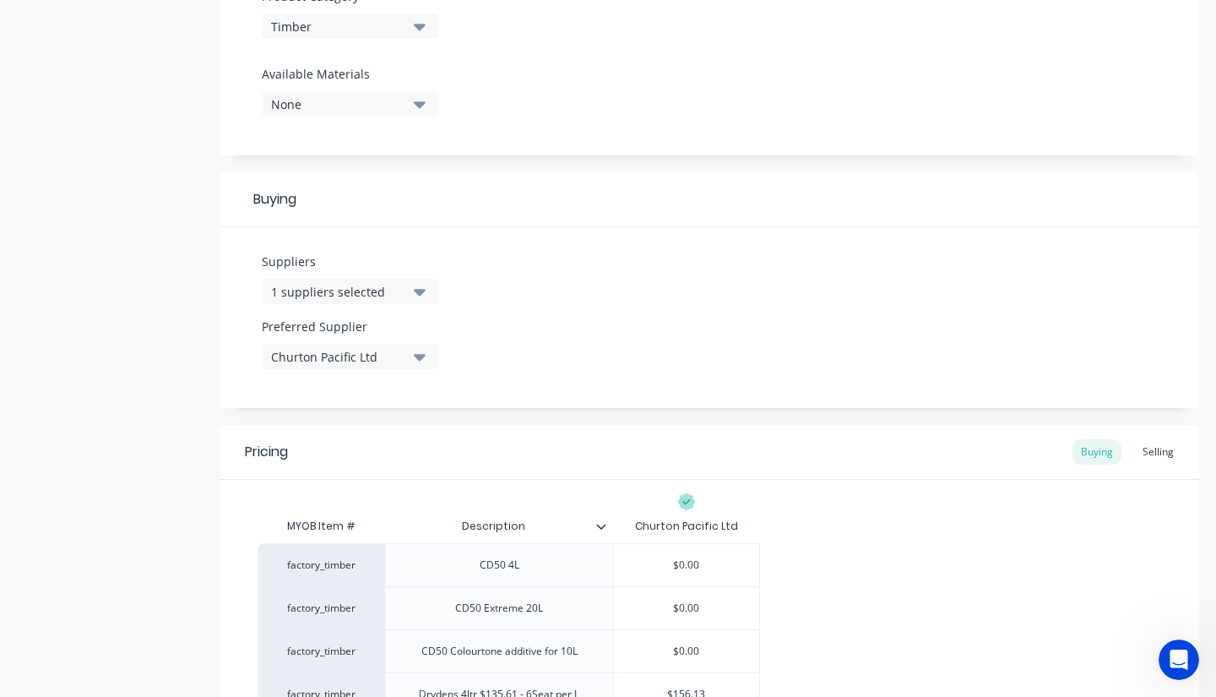
scroll to position [682, 0]
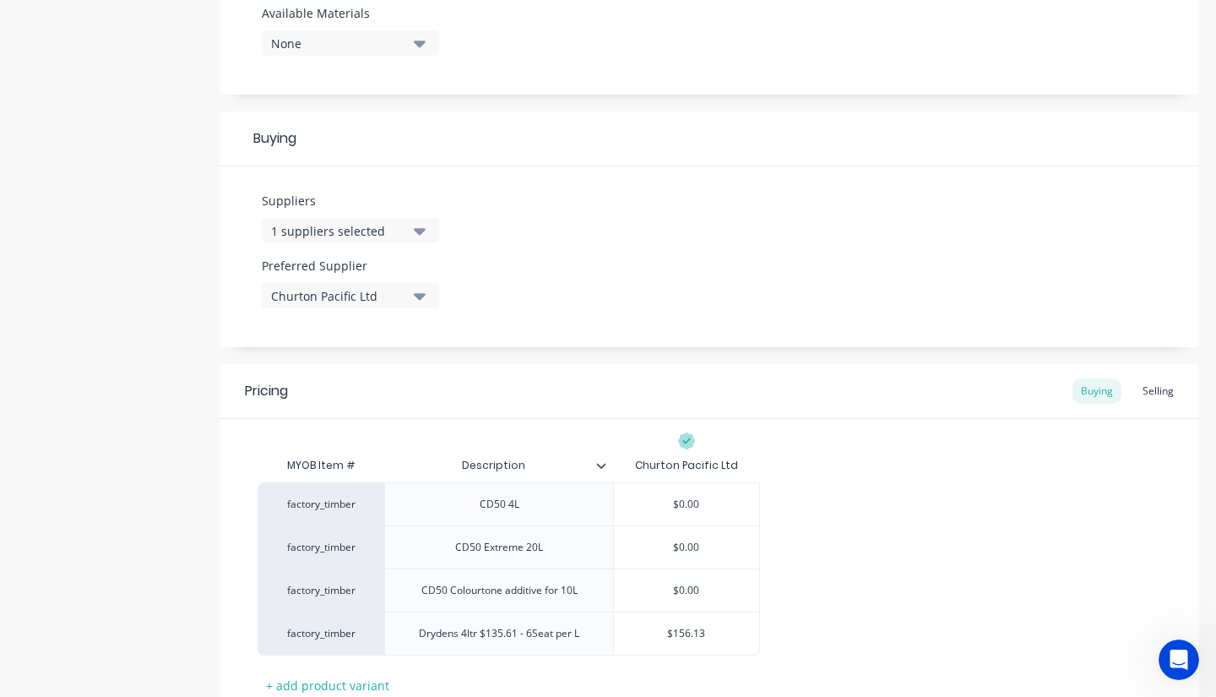
click at [418, 226] on icon "button" at bounding box center [420, 230] width 12 height 19
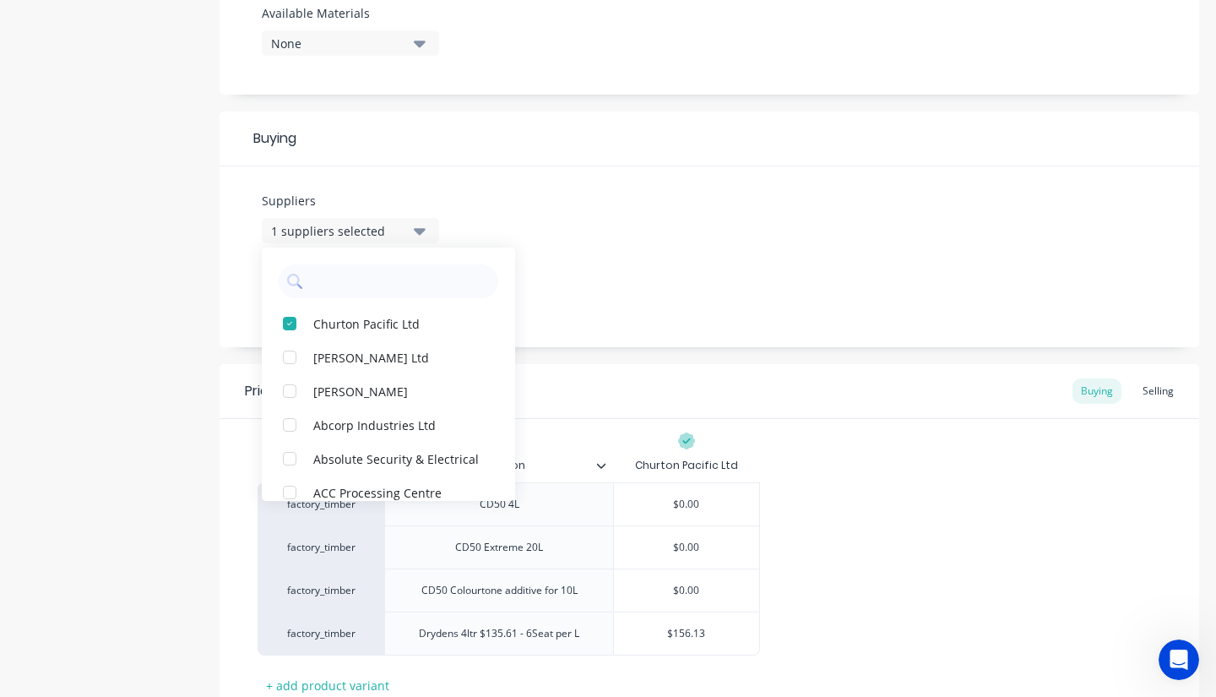
click at [364, 279] on input "text" at bounding box center [400, 281] width 179 height 34
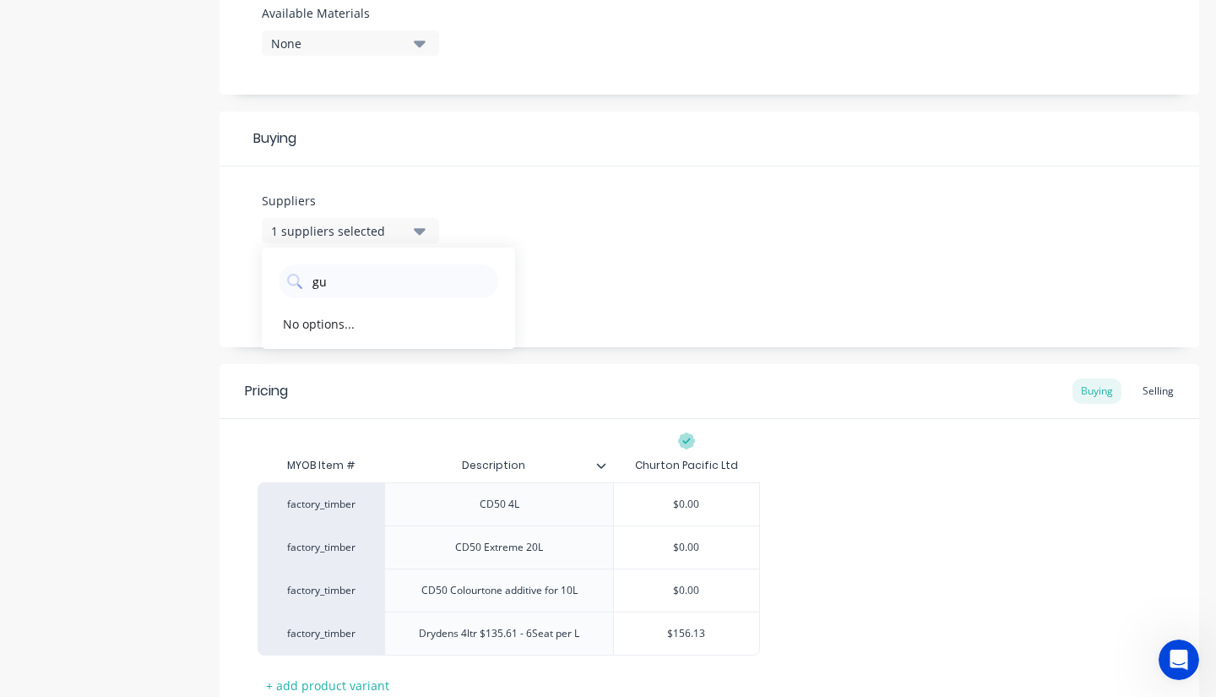
type input "g"
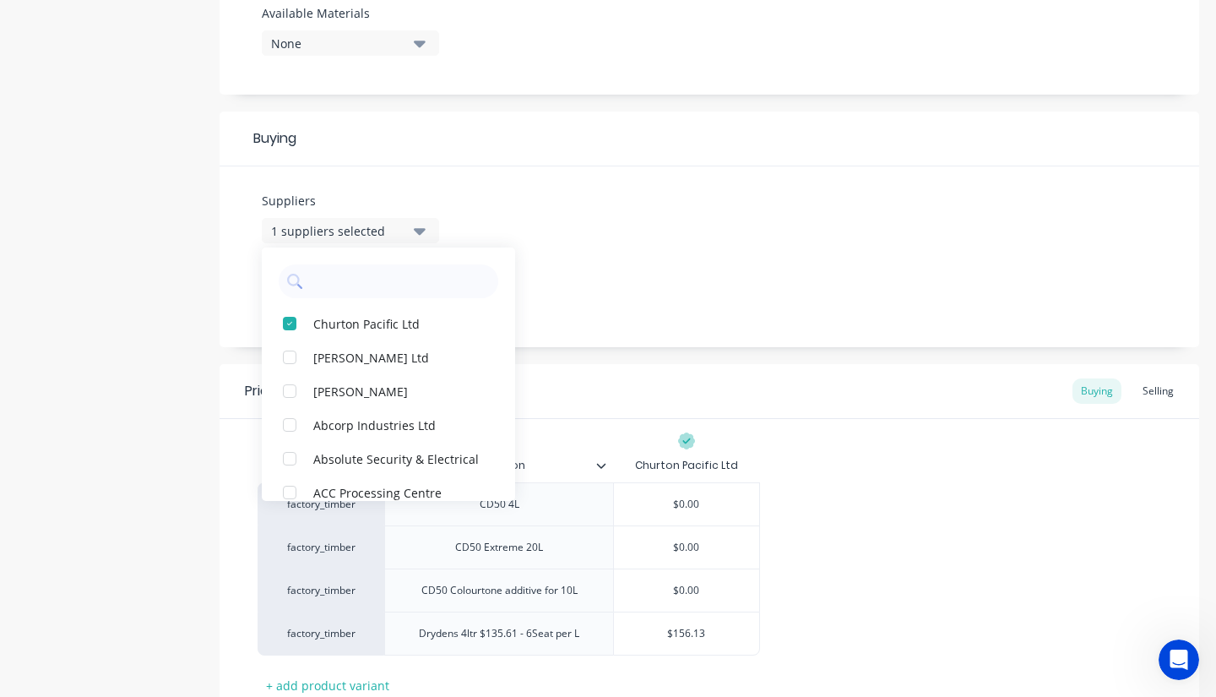
click at [626, 197] on div "Suppliers 1 suppliers selected Churton Pacific Ltd [PERSON_NAME] Ltd Aardee Joi…" at bounding box center [710, 256] width 980 height 181
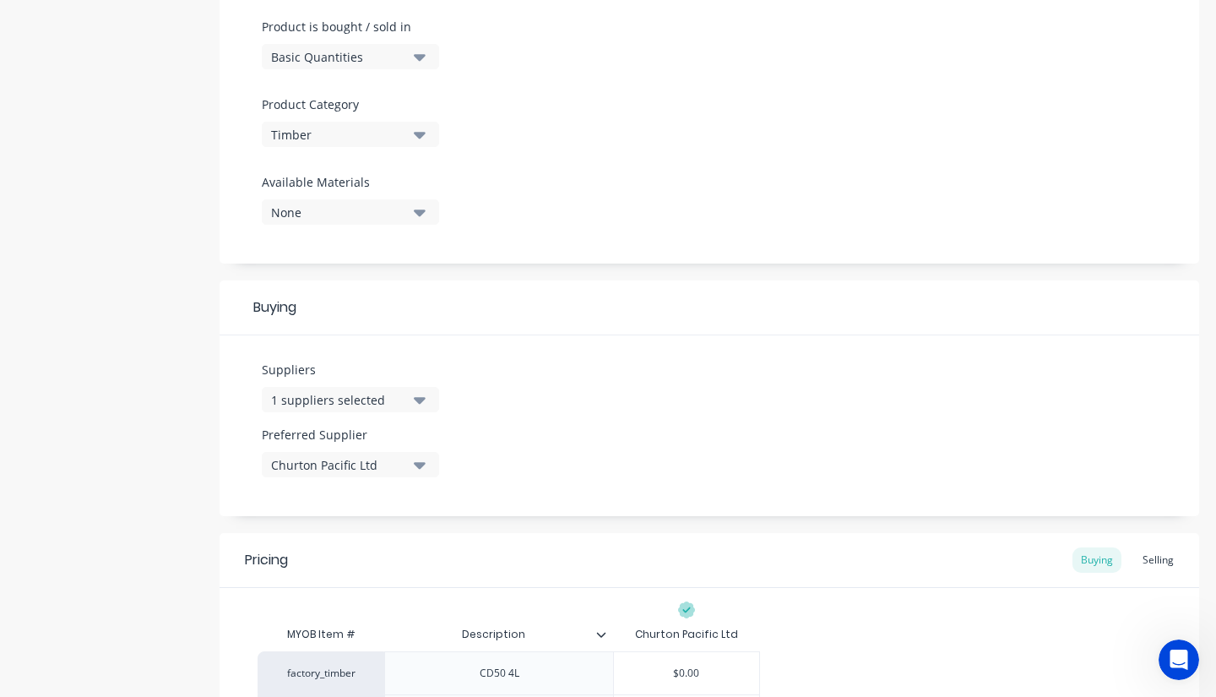
scroll to position [808, 0]
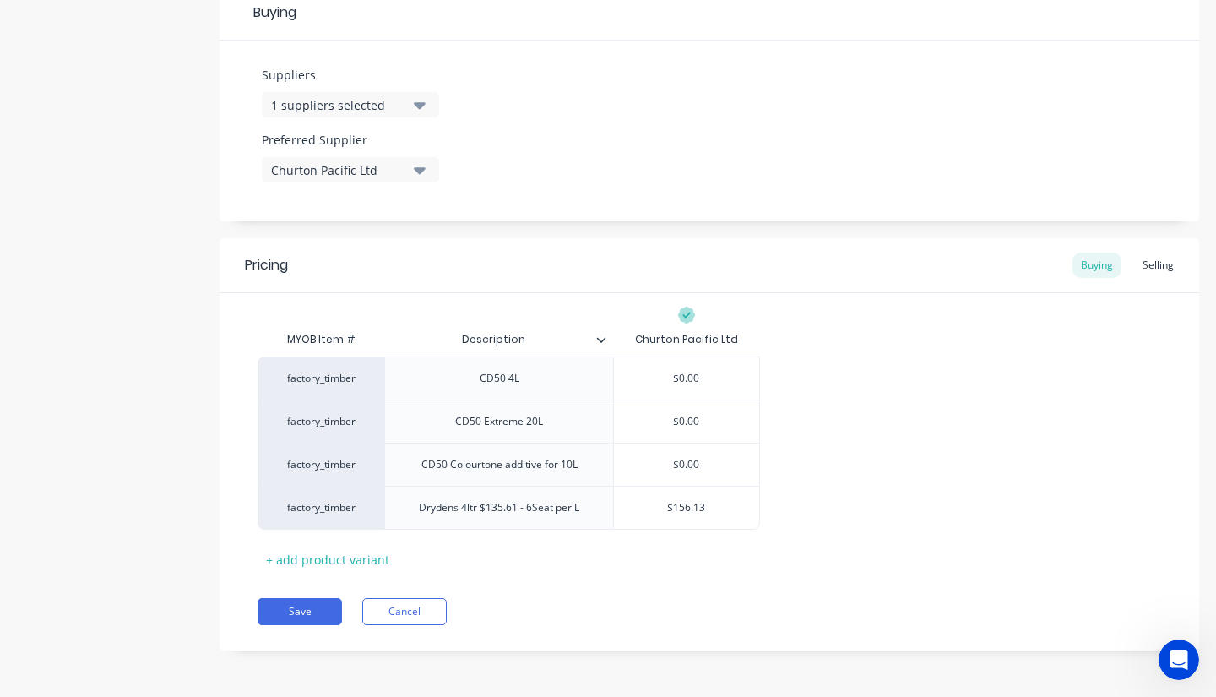
click at [1141, 271] on div "Selling" at bounding box center [1158, 265] width 48 height 25
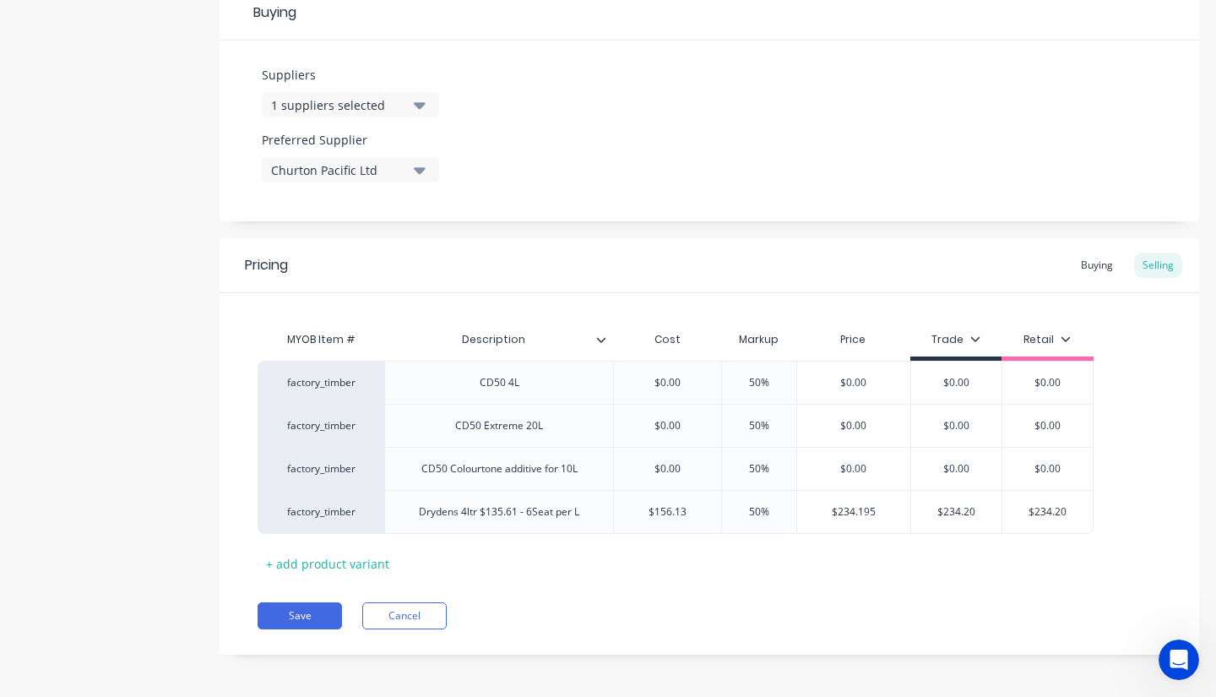
scroll to position [813, 0]
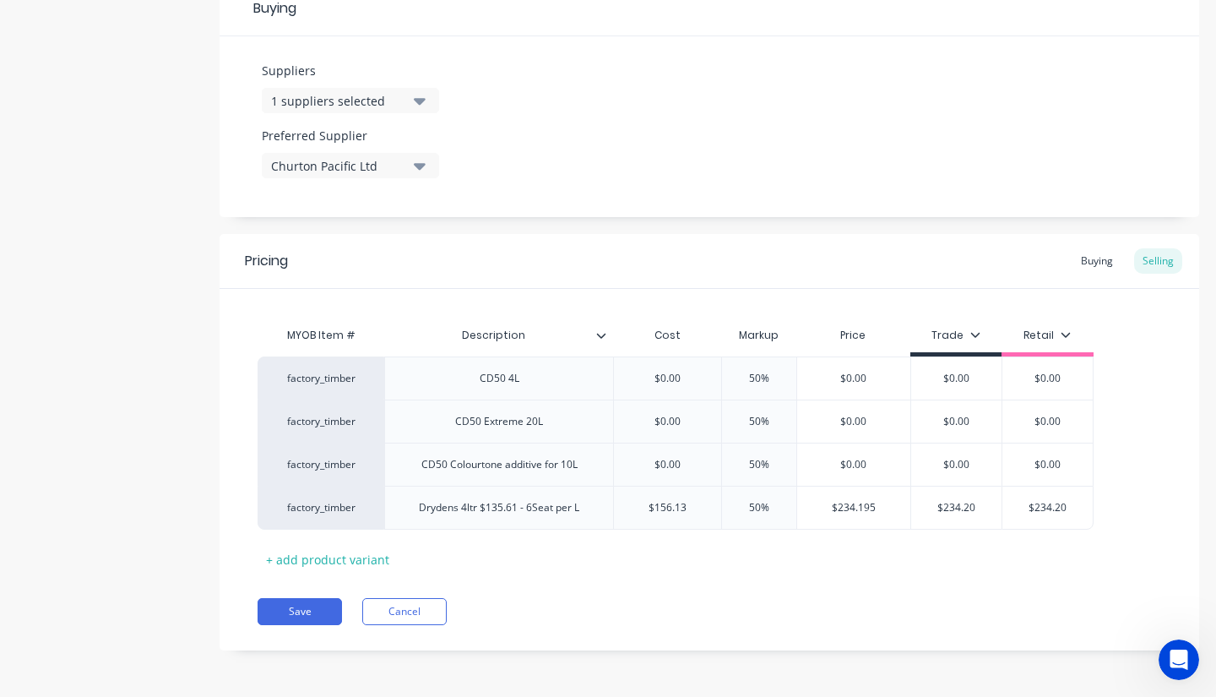
click at [418, 613] on button "Cancel" at bounding box center [404, 611] width 84 height 27
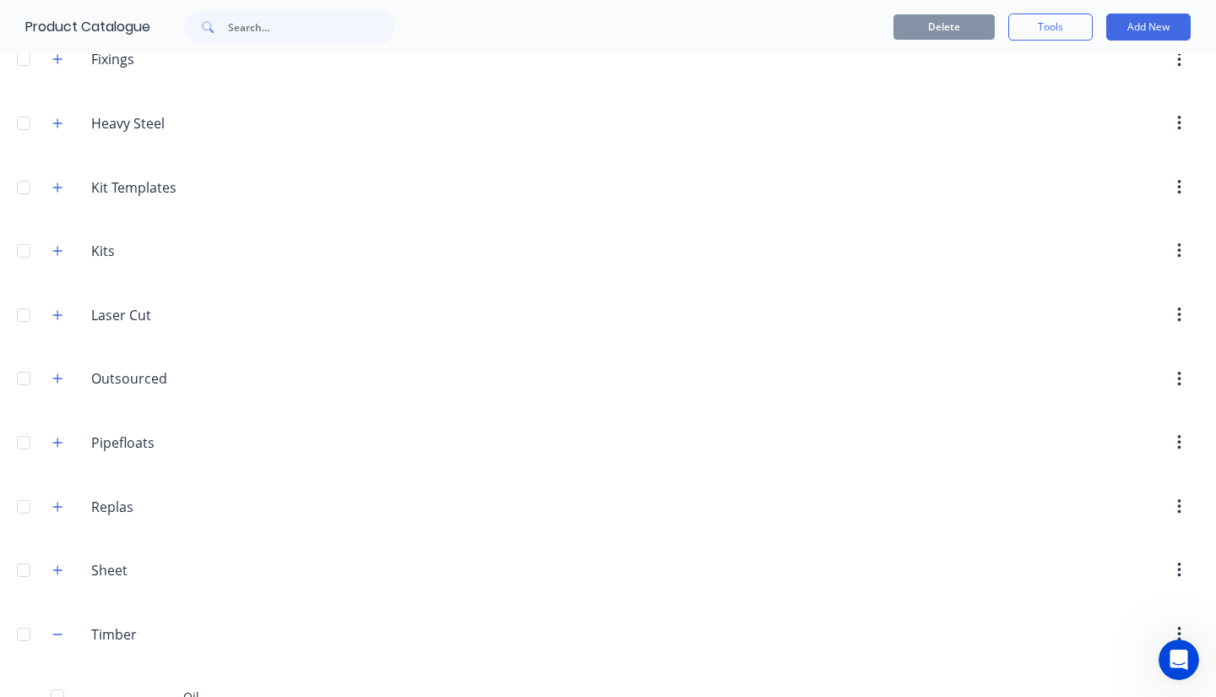
scroll to position [338, 0]
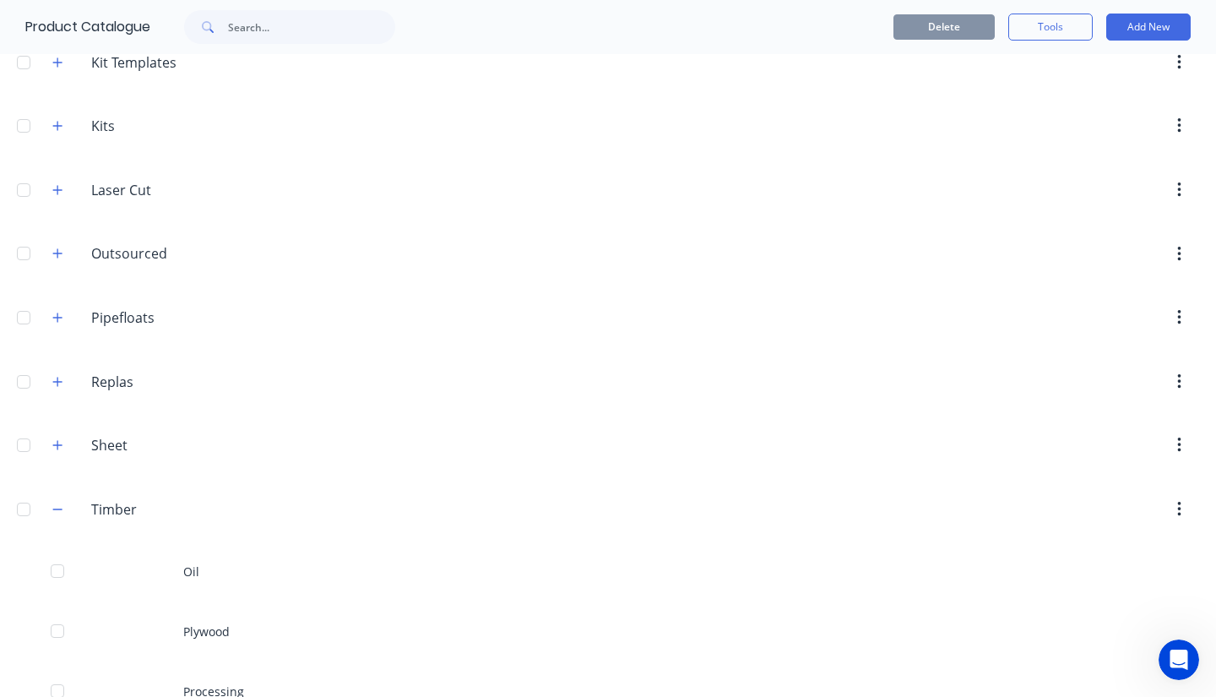
click at [49, 512] on button "button" at bounding box center [57, 508] width 21 height 21
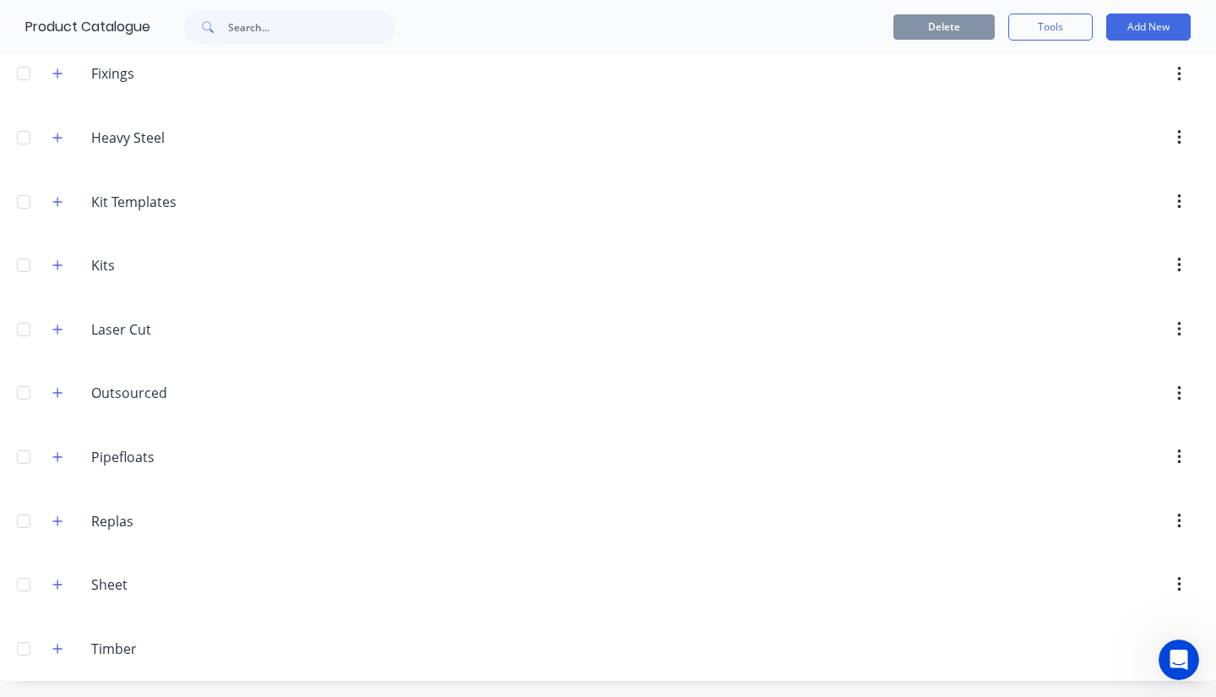
scroll to position [0, 0]
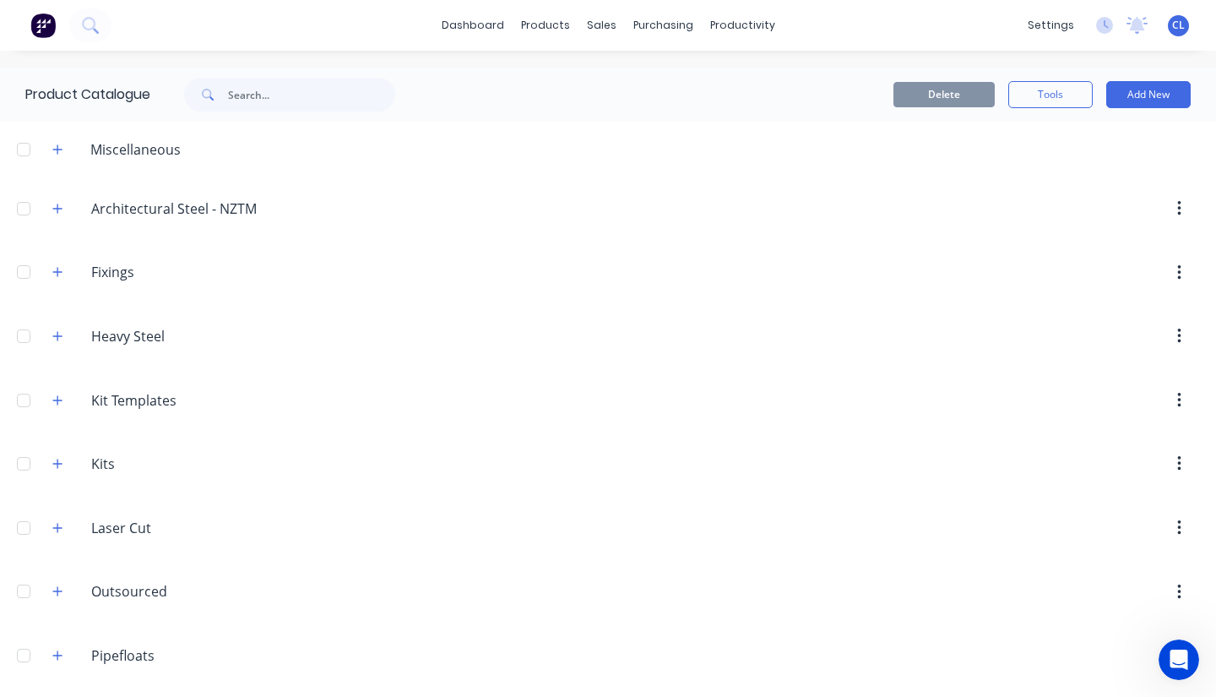
click at [55, 149] on icon "button" at bounding box center [57, 148] width 9 height 9
click at [207, 208] on div "A-Justa-Foot" at bounding box center [608, 207] width 1216 height 60
